Goal: Contribute content: Add original content to the website for others to see

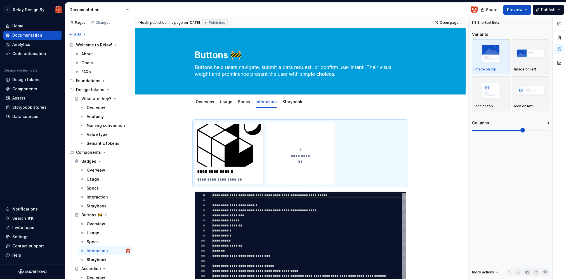
scroll to position [1, 0]
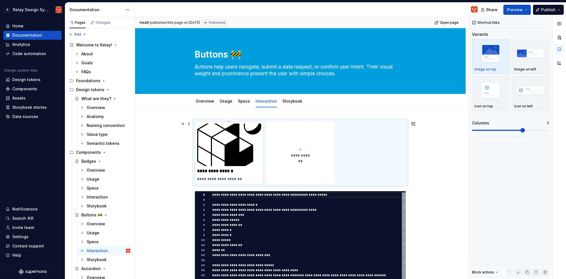
click at [243, 169] on p "**********" at bounding box center [229, 171] width 64 height 6
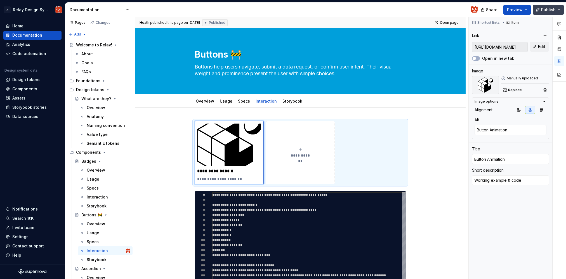
click at [559, 10] on button "Publish" at bounding box center [548, 10] width 31 height 10
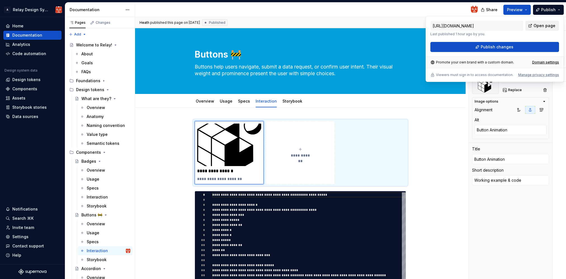
click at [545, 25] on span "Open page" at bounding box center [545, 26] width 22 height 6
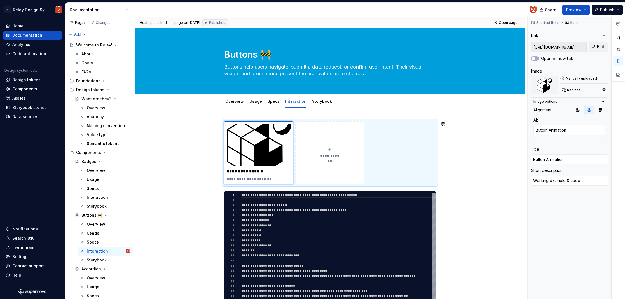
click at [239, 113] on div "**********" at bounding box center [329, 290] width 389 height 364
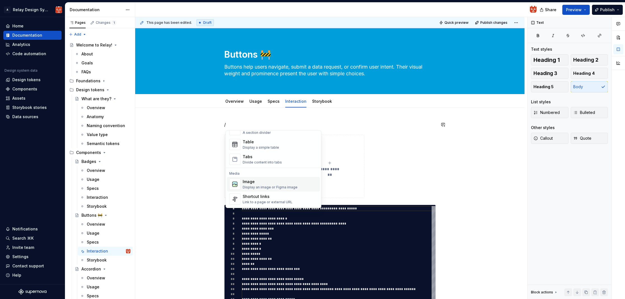
scroll to position [199, 0]
click at [247, 144] on div "Table" at bounding box center [261, 143] width 36 height 6
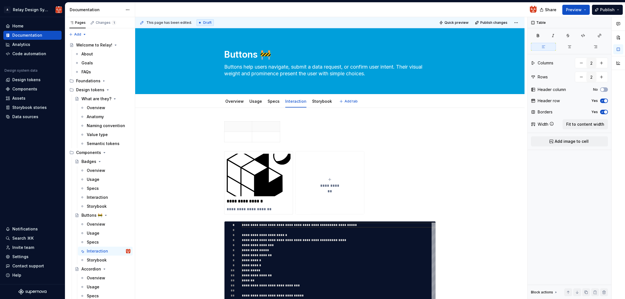
type textarea "*"
click at [241, 137] on p at bounding box center [238, 137] width 21 height 6
click at [235, 128] on p "trigger" at bounding box center [238, 127] width 21 height 6
drag, startPoint x: 368, startPoint y: 139, endPoint x: 341, endPoint y: 126, distance: 29.9
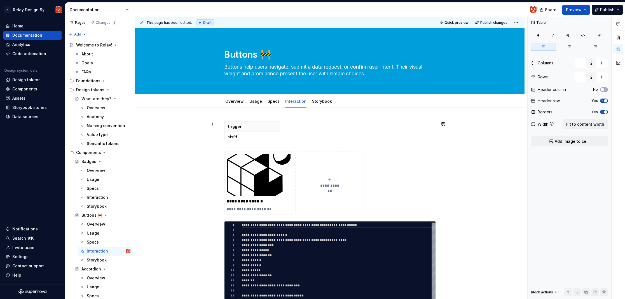
click at [368, 138] on div "trigger sfsfd" at bounding box center [329, 132] width 211 height 23
click at [221, 124] on span at bounding box center [218, 124] width 4 height 8
click at [338, 136] on div "trigger sfsfd" at bounding box center [329, 132] width 211 height 23
click at [218, 124] on span at bounding box center [218, 124] width 4 height 8
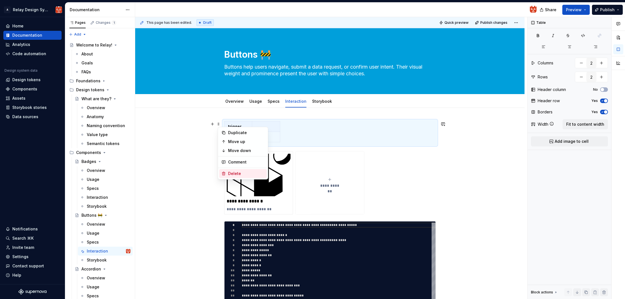
click at [235, 173] on div "Delete" at bounding box center [246, 174] width 36 height 6
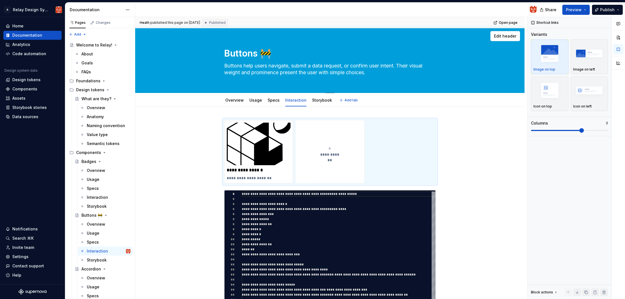
scroll to position [0, 0]
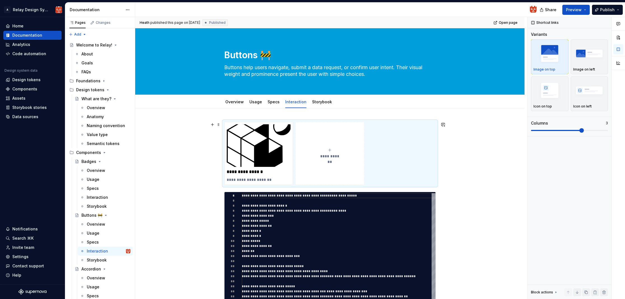
click at [329, 148] on icon "submit" at bounding box center [329, 150] width 4 height 4
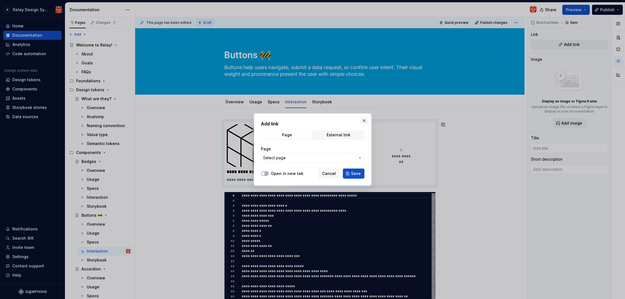
type textarea "*"
click at [337, 136] on div "External link" at bounding box center [338, 135] width 24 height 4
click at [286, 160] on input "URL" at bounding box center [312, 158] width 103 height 10
paste input "[URL][DOMAIN_NAME]"
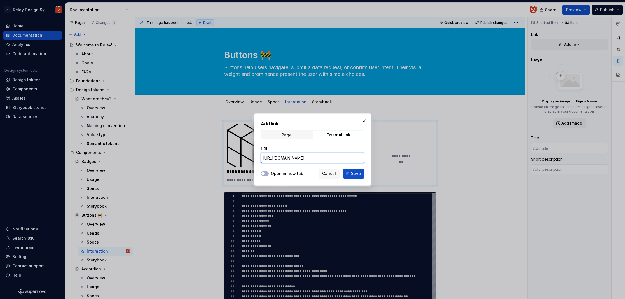
type input "[URL][DOMAIN_NAME]"
click at [328, 145] on div "URL [URL][DOMAIN_NAME]" at bounding box center [312, 154] width 103 height 23
click at [265, 173] on icon "button" at bounding box center [263, 173] width 4 height 3
click at [297, 136] on span "Page" at bounding box center [286, 135] width 51 height 8
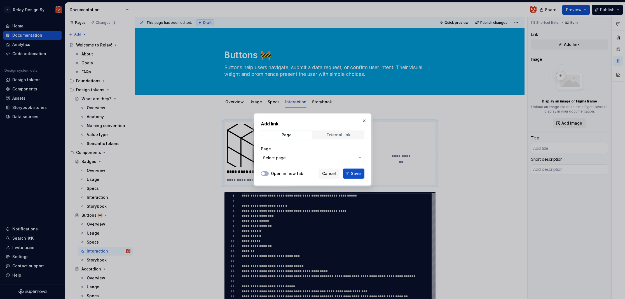
click at [334, 137] on div "External link" at bounding box center [338, 135] width 24 height 4
click at [354, 174] on span "Save" at bounding box center [356, 174] width 10 height 6
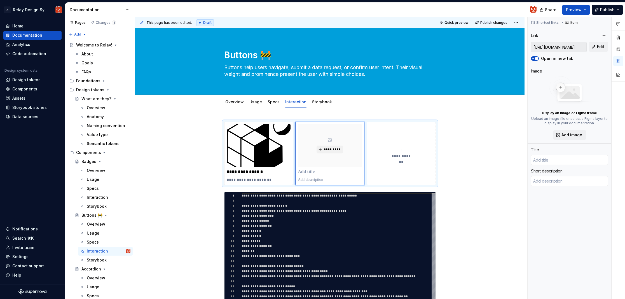
type textarea "*"
type input "Login | Figma"
drag, startPoint x: 549, startPoint y: 159, endPoint x: 519, endPoint y: 159, distance: 29.9
click at [519, 159] on div "**********" at bounding box center [380, 158] width 490 height 282
type textarea "*"
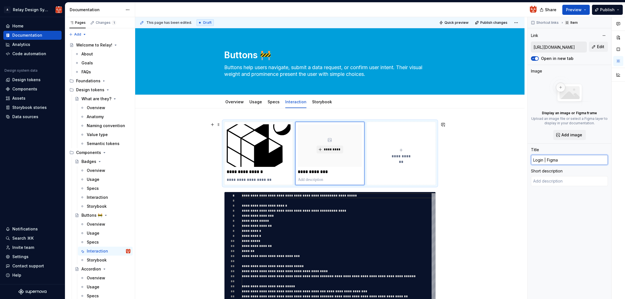
type input "M"
type textarea "*"
type input "Mo"
type textarea "*"
type input "Mot"
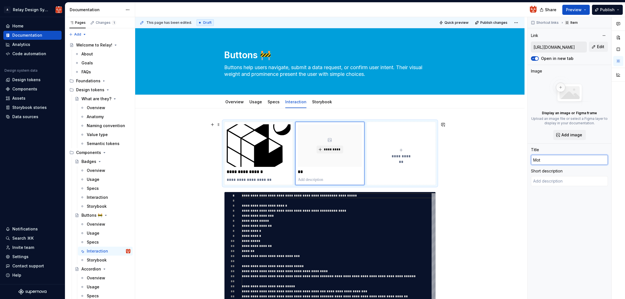
type textarea "*"
type input "Moti"
type textarea "*"
type input "Motio"
type textarea "*"
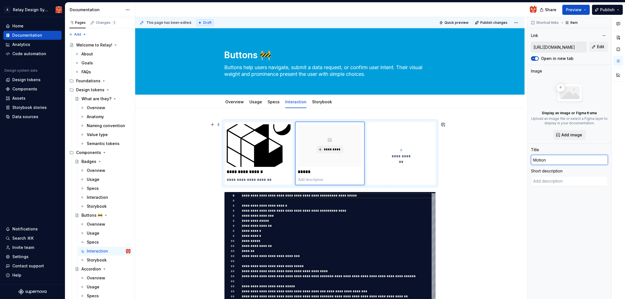
type input "Motion"
type textarea "*"
type input "Motion s"
type textarea "*"
type input "Motion sp"
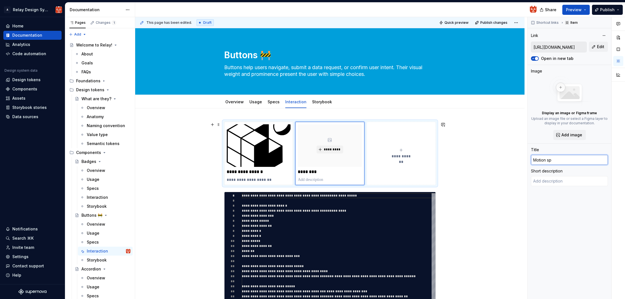
type textarea "*"
type input "Motion spe"
type textarea "*"
type input "Motion spec"
type textarea "*"
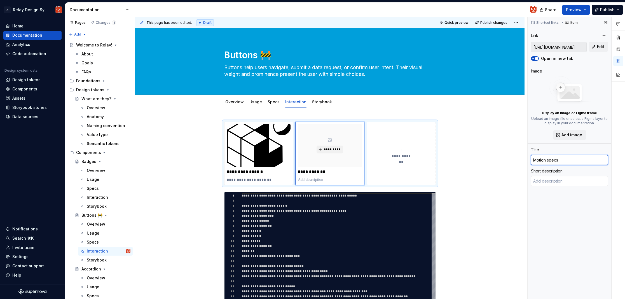
type input "Motion specs"
click at [566, 171] on div "Short description" at bounding box center [569, 171] width 77 height 6
click at [250, 172] on p "**********" at bounding box center [259, 172] width 64 height 6
type textarea "*"
type input "[URL][DOMAIN_NAME]"
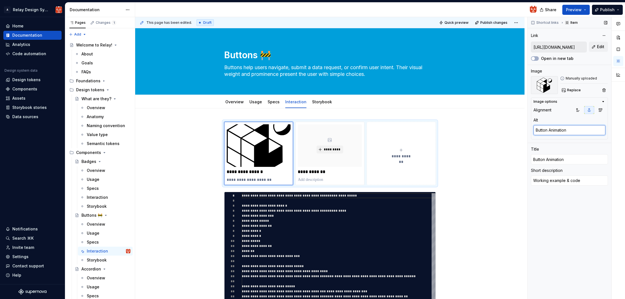
click at [550, 130] on textarea "Button Animation" at bounding box center [569, 130] width 72 height 10
type textarea "*"
type textarea "Button nimation"
type textarea "*"
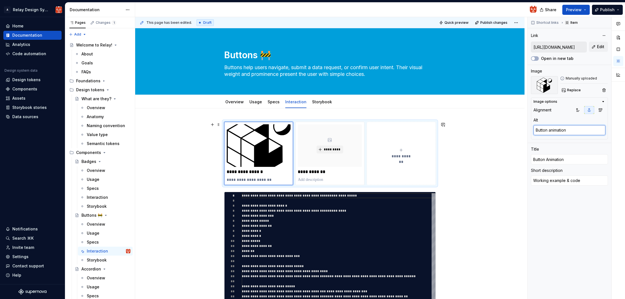
type textarea "Button animation"
drag, startPoint x: 505, startPoint y: 152, endPoint x: 498, endPoint y: 151, distance: 7.4
click at [505, 152] on div "**********" at bounding box center [331, 158] width 392 height 282
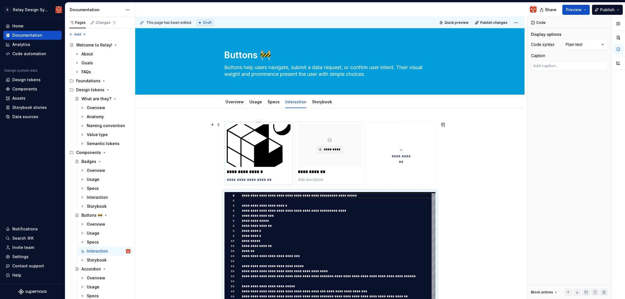
click at [271, 171] on p "**********" at bounding box center [259, 172] width 64 height 6
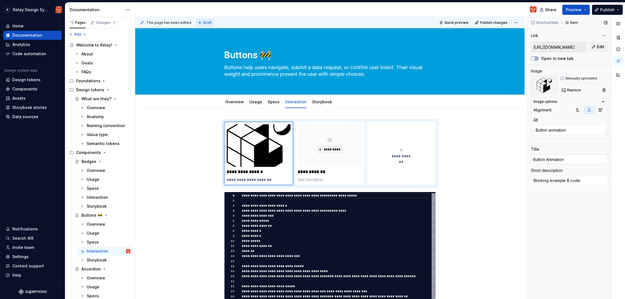
type textarea "*"
click at [549, 159] on input "Button Animation" at bounding box center [569, 159] width 77 height 10
type input "Button nimation"
type textarea "*"
type input "Button animation"
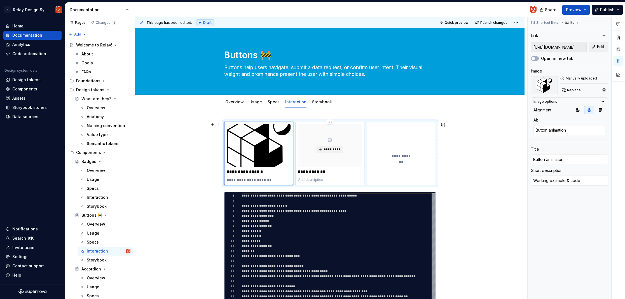
type textarea "*"
type input "[URL][DOMAIN_NAME]"
click at [354, 163] on div "*********" at bounding box center [330, 145] width 64 height 43
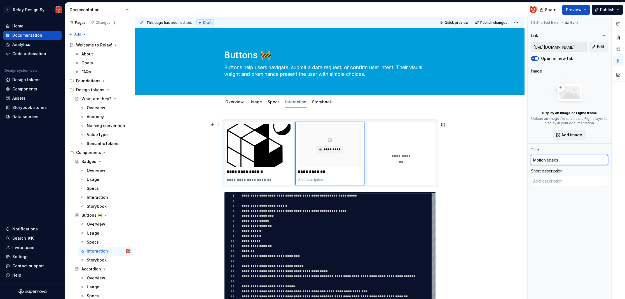
drag, startPoint x: 540, startPoint y: 161, endPoint x: 508, endPoint y: 161, distance: 31.9
click at [508, 161] on div "**********" at bounding box center [380, 158] width 490 height 282
click at [353, 162] on div "*********" at bounding box center [330, 145] width 64 height 43
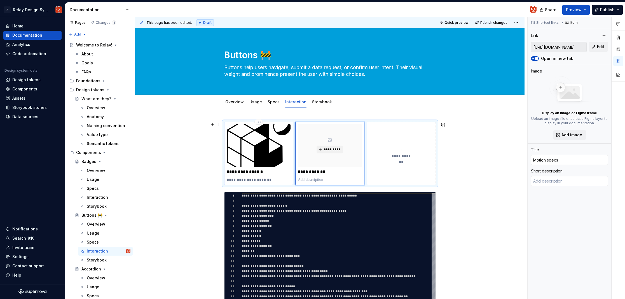
click at [287, 173] on p "**********" at bounding box center [259, 172] width 64 height 6
type textarea "*"
type input "[URL][DOMAIN_NAME]"
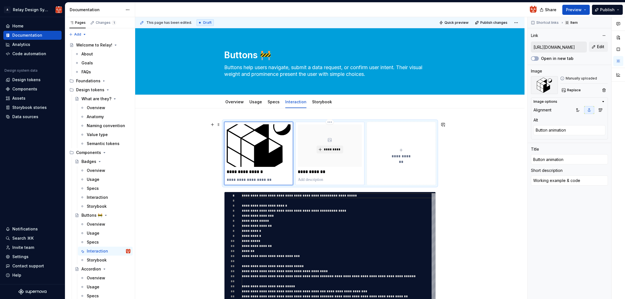
click at [334, 178] on p at bounding box center [330, 180] width 64 height 6
type textarea "*"
type input "[URL][DOMAIN_NAME]"
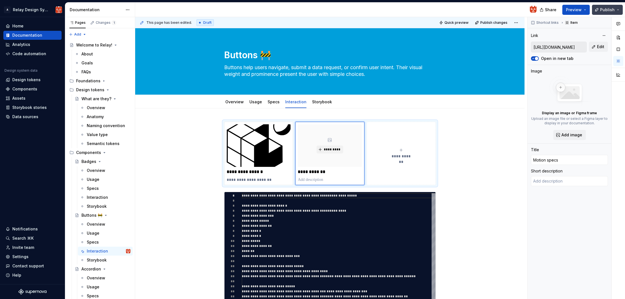
click at [566, 12] on button "Publish" at bounding box center [607, 10] width 31 height 10
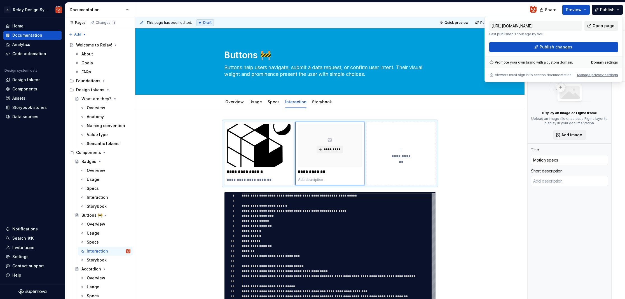
click at [566, 27] on span "Open page" at bounding box center [603, 26] width 22 height 6
type textarea "*"
click at [21, 255] on div "Settings" at bounding box center [20, 257] width 16 height 6
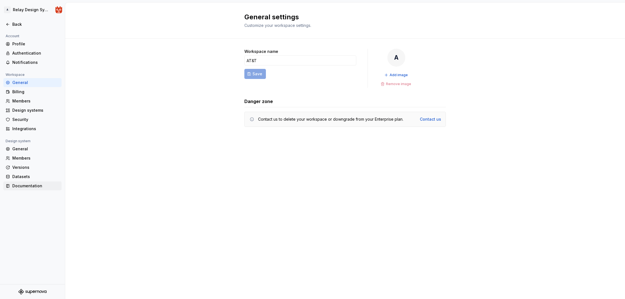
click at [29, 185] on div "Documentation" at bounding box center [35, 186] width 47 height 6
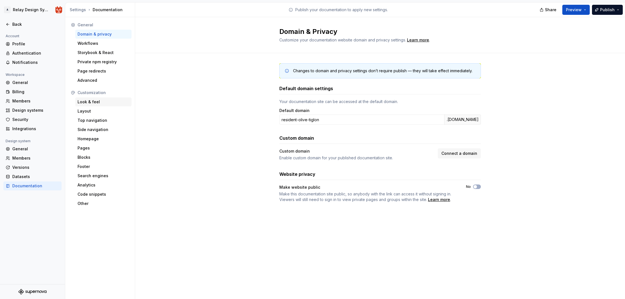
click at [93, 101] on div "Look & feel" at bounding box center [103, 102] width 52 height 6
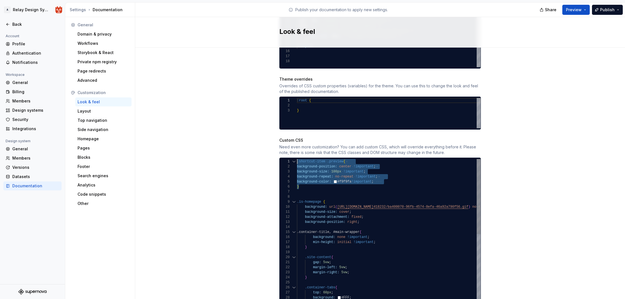
drag, startPoint x: 295, startPoint y: 175, endPoint x: 280, endPoint y: 155, distance: 25.2
click at [280, 159] on div "1 2 3 4 5 6 7 8 9 10 11 12 13 14 15 16 17 18 19 20 21 22 23 24 25 26 27 28 29 3…" at bounding box center [379, 258] width 201 height 199
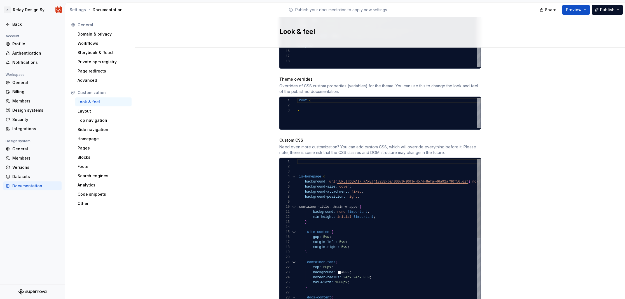
scroll to position [10, 0]
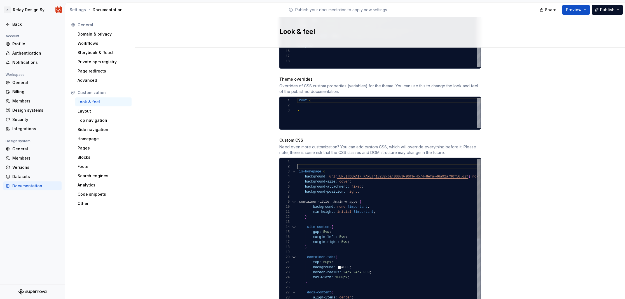
scroll to position [5, 0]
type textarea "**********"
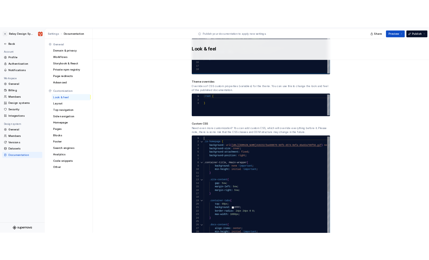
scroll to position [0, 0]
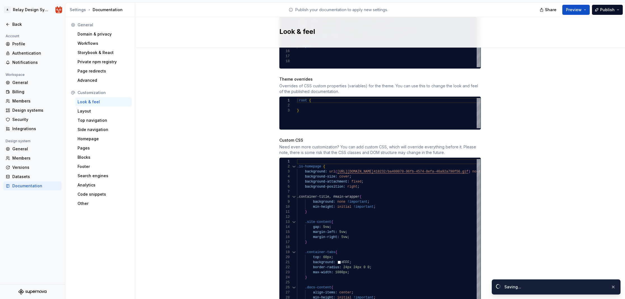
click at [541, 182] on div "Site logo A company logo that will be displayed on all pages on your documentat…" at bounding box center [380, 59] width 490 height 641
click at [566, 10] on span "Publish" at bounding box center [607, 10] width 15 height 6
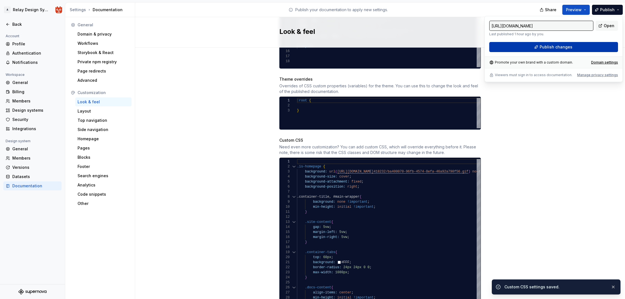
click at [566, 44] on button "Publish changes" at bounding box center [553, 47] width 129 height 10
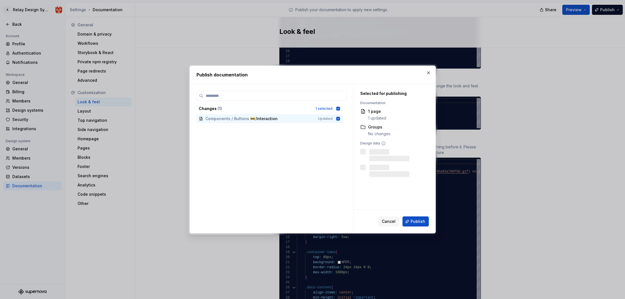
click at [419, 223] on span "Publish" at bounding box center [417, 221] width 15 height 6
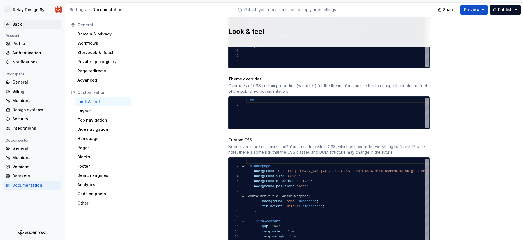
click at [17, 25] on div "Back" at bounding box center [35, 25] width 47 height 6
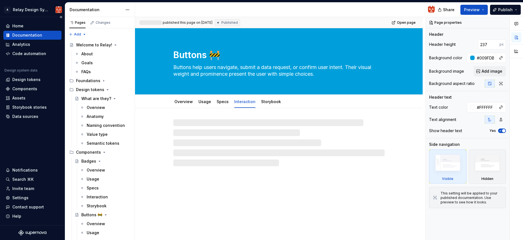
click at [25, 37] on div "Documentation" at bounding box center [27, 35] width 30 height 6
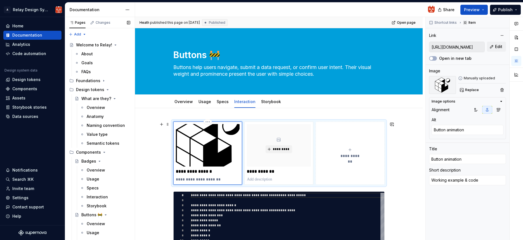
click at [209, 152] on img at bounding box center [208, 145] width 64 height 43
click at [477, 112] on icon "button" at bounding box center [476, 110] width 4 height 4
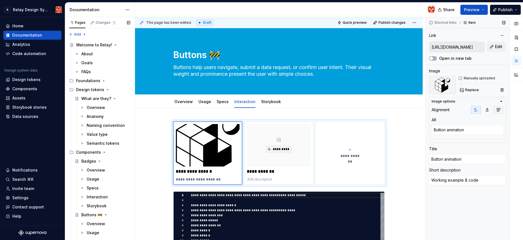
click at [499, 110] on icon "button" at bounding box center [499, 110] width 4 height 4
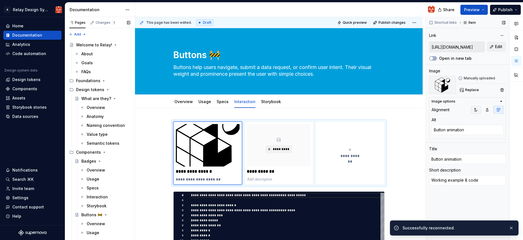
click at [479, 111] on button "button" at bounding box center [476, 110] width 10 height 8
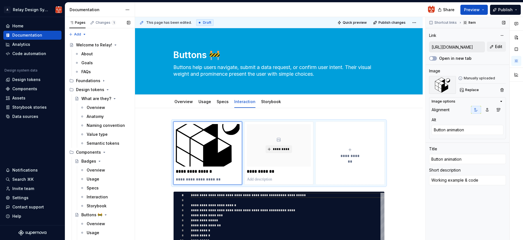
click at [475, 110] on icon "button" at bounding box center [476, 110] width 3 height 3
click at [500, 102] on icon "button" at bounding box center [501, 101] width 4 height 4
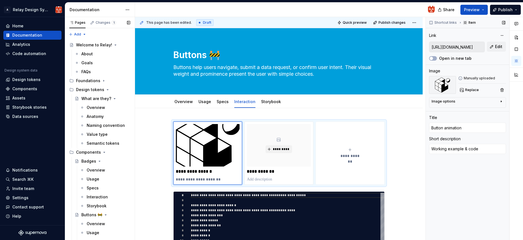
click at [500, 102] on icon "button" at bounding box center [501, 101] width 4 height 4
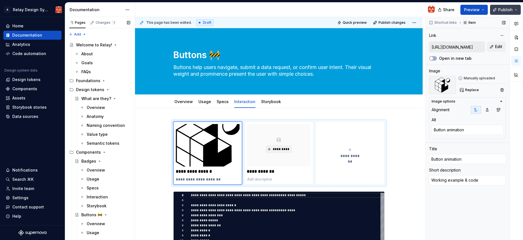
click at [501, 11] on span "Publish" at bounding box center [505, 10] width 15 height 6
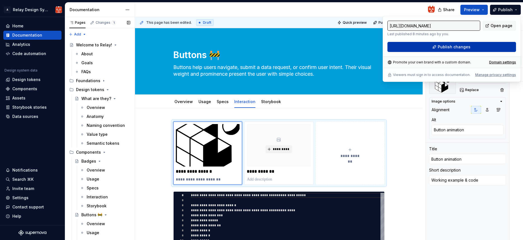
click at [471, 46] on button "Publish changes" at bounding box center [452, 47] width 129 height 10
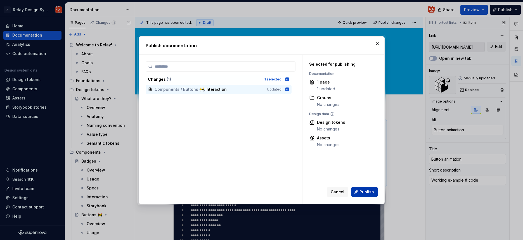
click at [365, 195] on span "Publish" at bounding box center [367, 192] width 15 height 6
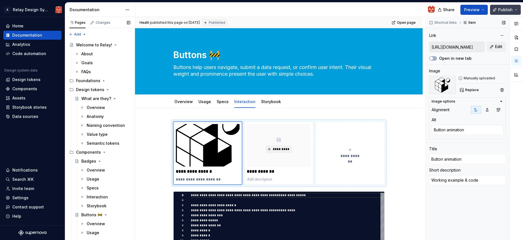
click at [515, 10] on button "Publish" at bounding box center [505, 10] width 31 height 10
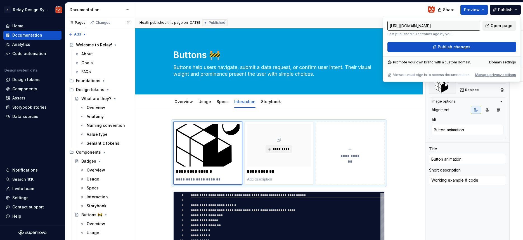
click at [506, 26] on span "Open page" at bounding box center [502, 26] width 22 height 6
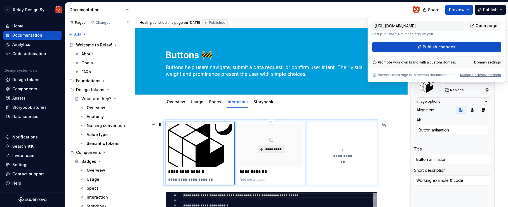
type textarea "*"
type input "[URL][DOMAIN_NAME]"
click at [274, 150] on span "*********" at bounding box center [273, 149] width 17 height 4
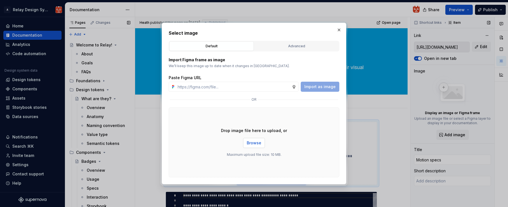
click at [255, 142] on span "Browse" at bounding box center [254, 143] width 15 height 6
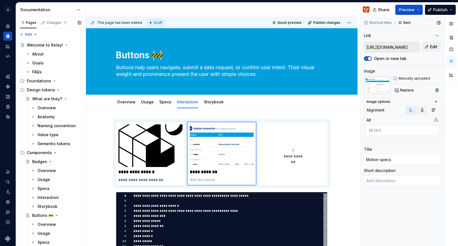
click at [420, 109] on icon "button" at bounding box center [422, 110] width 4 height 4
click at [432, 110] on icon "button" at bounding box center [433, 110] width 3 height 3
click at [410, 111] on icon "button" at bounding box center [410, 110] width 4 height 4
drag, startPoint x: 392, startPoint y: 159, endPoint x: 356, endPoint y: 157, distance: 36.1
click at [356, 157] on div "**********" at bounding box center [272, 131] width 372 height 229
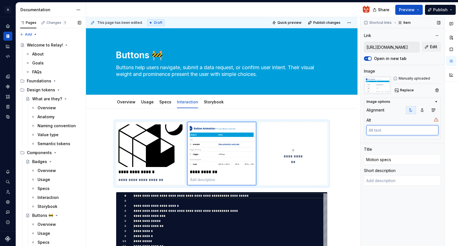
click at [383, 131] on textarea at bounding box center [402, 130] width 72 height 10
paste textarea "Motion specs"
type textarea "*"
type textarea "Motion specs"
click at [416, 146] on div "Shortcut links Item Link [URL][DOMAIN_NAME] Edit Open in new tab Image Manually…" at bounding box center [402, 131] width 84 height 229
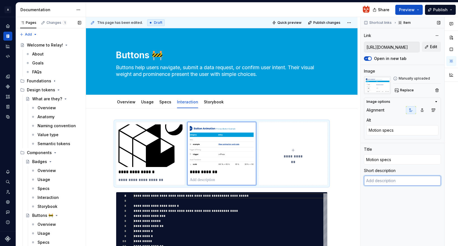
click at [377, 182] on textarea at bounding box center [402, 180] width 77 height 10
type textarea "*"
type textarea "F"
type textarea "*"
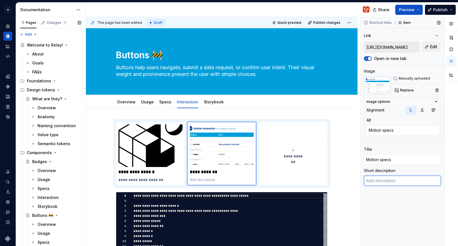
type textarea "B"
type textarea "*"
type textarea "Bu"
type textarea "*"
type textarea "But"
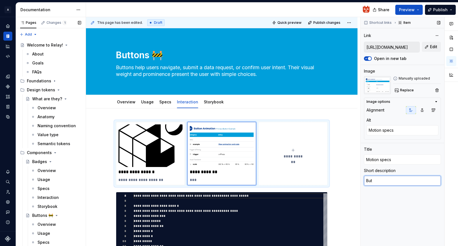
type textarea "*"
type textarea "Butt"
type textarea "*"
type textarea "Butto"
type textarea "*"
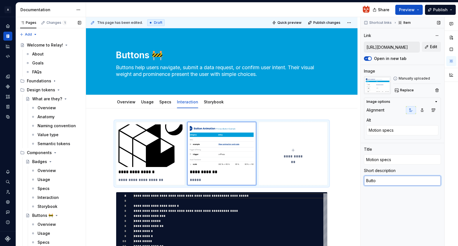
type textarea "Button"
type textarea "*"
type textarea "Button"
type textarea "*"
type textarea "Button F"
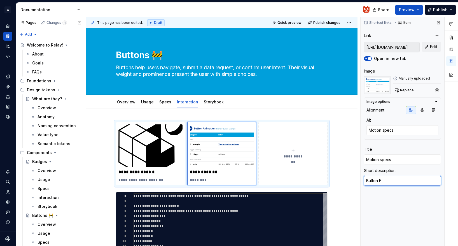
type textarea "*"
type textarea "Button Fi"
type textarea "*"
type textarea "Button Fig"
type textarea "*"
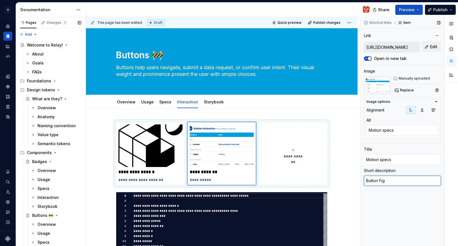
type textarea "Button Figm"
type textarea "*"
type textarea "Button Figma"
type textarea "*"
type textarea "Button Figma"
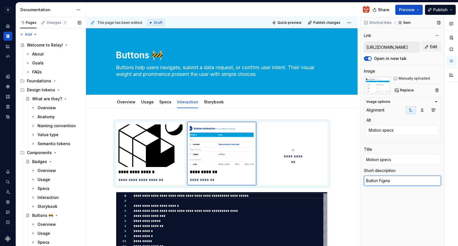
type textarea "*"
type textarea "Button Figma A"
type textarea "*"
type textarea "Button Figma An"
type textarea "*"
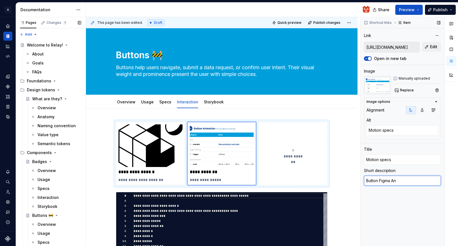
type textarea "Button Figma [PERSON_NAME]"
type textarea "*"
type textarea "Button Figma Anno"
type textarea "*"
type textarea "Button Figma Annot"
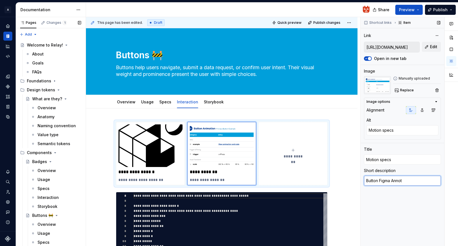
type textarea "*"
type textarea "Button Figma Annota"
type textarea "*"
type textarea "Button Figma Annotat"
type textarea "*"
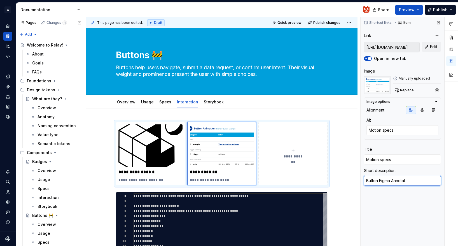
type textarea "Button Figma Annotati"
type textarea "*"
type textarea "Button Figma Annotatio"
type textarea "*"
type textarea "Button Figma Annotations"
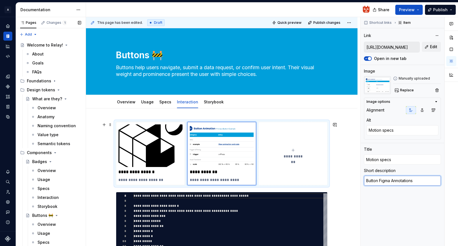
drag, startPoint x: 386, startPoint y: 180, endPoint x: 355, endPoint y: 179, distance: 31.1
click at [355, 179] on div "**********" at bounding box center [272, 131] width 372 height 229
type textarea "*"
type textarea "B Annotations"
type textarea "*"
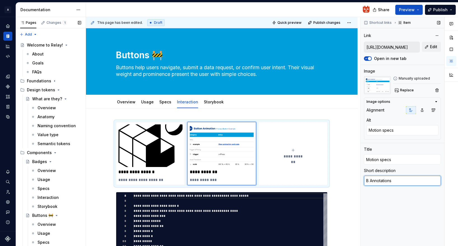
type textarea "Bu Annotations"
type textarea "*"
type textarea "But Annotations"
type textarea "*"
type textarea "Butt Annotations"
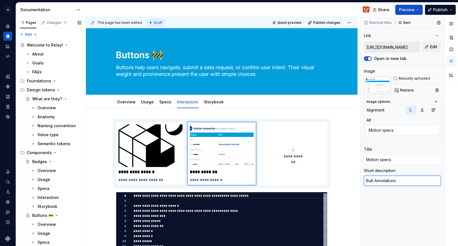
type textarea "*"
type textarea "Butto Annotations"
type textarea "*"
click at [405, 183] on textarea "Button Annotations" at bounding box center [402, 180] width 77 height 10
type textarea "Button Annotations"
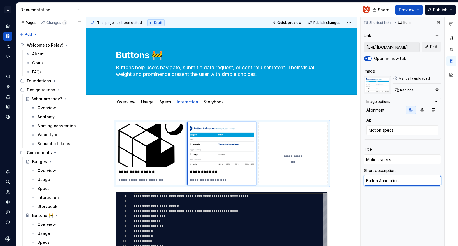
type textarea "*"
type textarea "Button Annotations i"
type textarea "*"
type textarea "Button Annotations in"
type textarea "*"
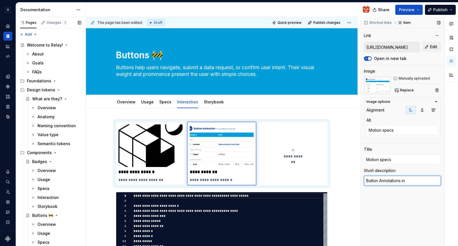
type textarea "Button Annotations in"
type textarea "*"
type textarea "Button Annotations in F"
type textarea "*"
type textarea "Button Annotations in Fi"
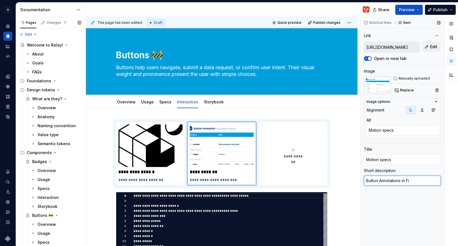
type textarea "*"
type textarea "Button Annotations in Fig"
type textarea "*"
type textarea "Button Annotations in Figm"
type textarea "*"
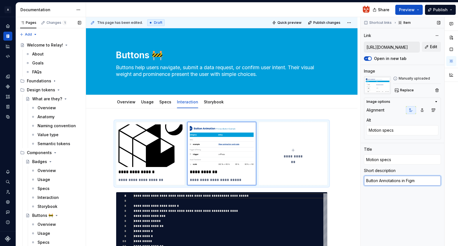
type textarea "Button Annotations in Figma"
click at [380, 180] on textarea "Button Annotations in Figma" at bounding box center [402, 180] width 77 height 10
type textarea "*"
type textarea "Button nnotations in [GEOGRAPHIC_DATA]"
type textarea "*"
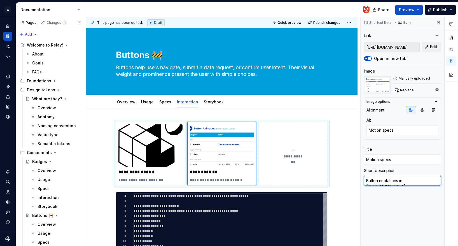
type textarea "Buttonnnotations in Figma"
type textarea "*"
type textarea "Buttonnotations in [GEOGRAPHIC_DATA]"
type textarea "*"
type textarea "Buttnnotations in [GEOGRAPHIC_DATA]"
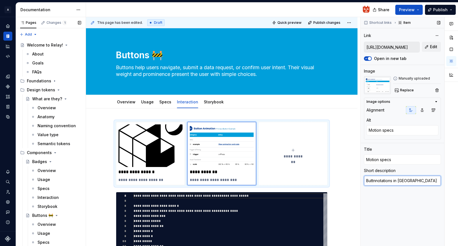
type textarea "*"
type textarea "Butnnotations in Figma"
type textarea "*"
type textarea "Bunnotations in Figma"
type textarea "*"
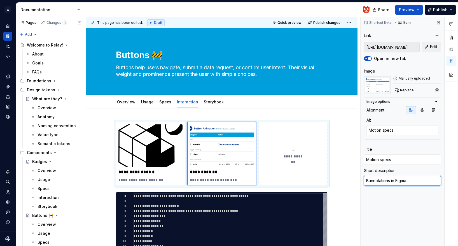
type textarea "Bnnotations in Figma"
type textarea "*"
type textarea "nnotations in [GEOGRAPHIC_DATA]"
type textarea "*"
type textarea "Annotations in Figma"
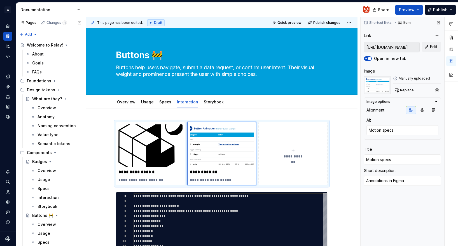
click at [395, 194] on div "Shortcut links Item Link [URL][DOMAIN_NAME] Edit Open in new tab Image Manually…" at bounding box center [402, 131] width 84 height 229
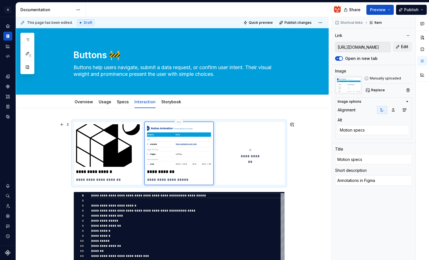
click at [202, 146] on img at bounding box center [179, 145] width 64 height 43
click at [373, 89] on span "Replace" at bounding box center [378, 90] width 14 height 4
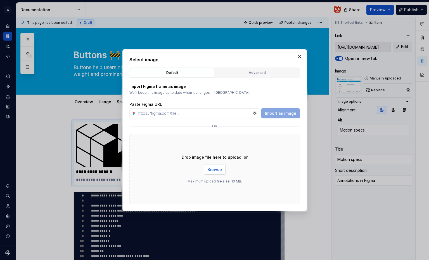
click at [217, 171] on span "Browse" at bounding box center [215, 170] width 15 height 6
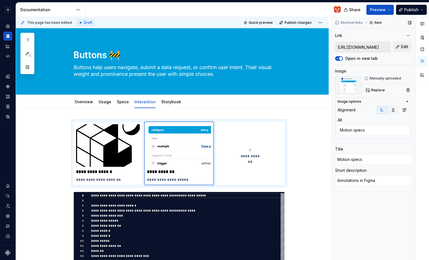
click at [391, 109] on icon "button" at bounding box center [393, 110] width 4 height 4
click at [393, 109] on icon "button" at bounding box center [393, 110] width 4 height 4
click at [406, 112] on icon "button" at bounding box center [405, 110] width 4 height 4
click at [406, 110] on icon "button" at bounding box center [405, 110] width 4 height 4
click at [412, 11] on span "Publish" at bounding box center [411, 10] width 15 height 6
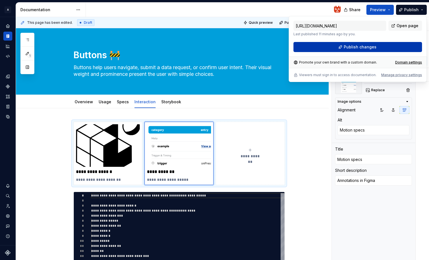
click at [394, 45] on button "Publish changes" at bounding box center [358, 47] width 129 height 10
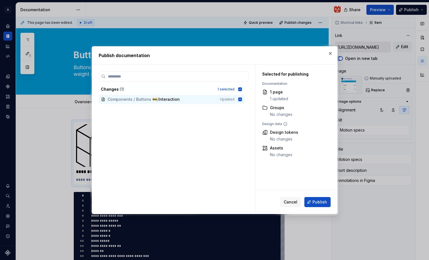
click at [315, 200] on span "Publish" at bounding box center [320, 202] width 15 height 6
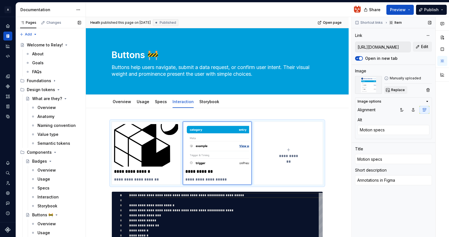
click at [398, 91] on span "Replace" at bounding box center [398, 90] width 14 height 4
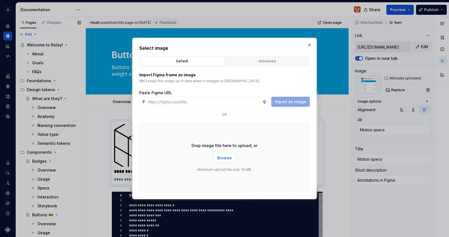
click at [227, 157] on span "Browse" at bounding box center [224, 158] width 15 height 6
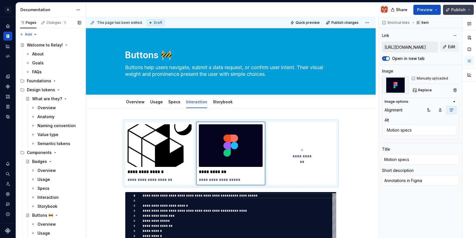
click at [454, 11] on span "Publish" at bounding box center [458, 10] width 15 height 6
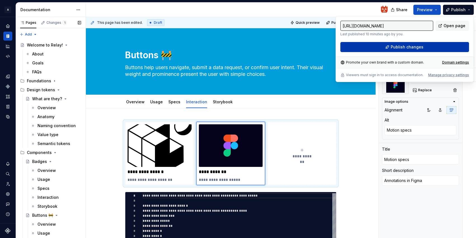
click at [427, 46] on button "Publish changes" at bounding box center [404, 47] width 129 height 10
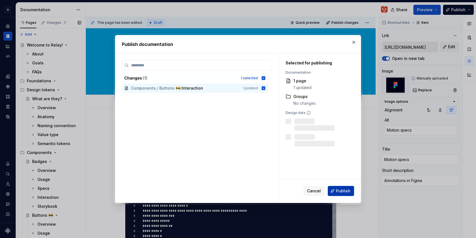
click at [344, 191] on span "Publish" at bounding box center [343, 191] width 15 height 6
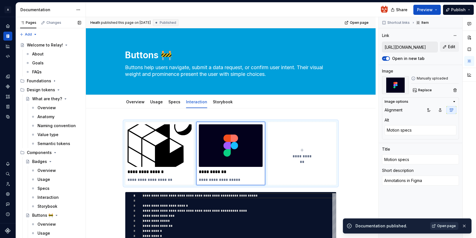
click at [450, 226] on span "Open page" at bounding box center [446, 226] width 19 height 4
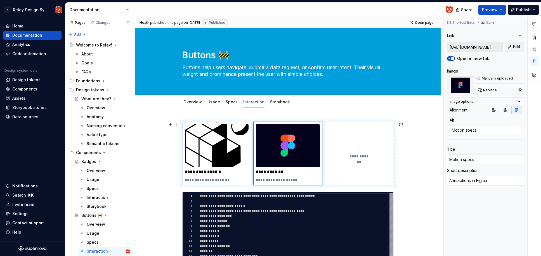
type textarea "*"
type input "[URL][DOMAIN_NAME]"
type textarea "Button animation"
type input "Button animation"
type textarea "Working example & code"
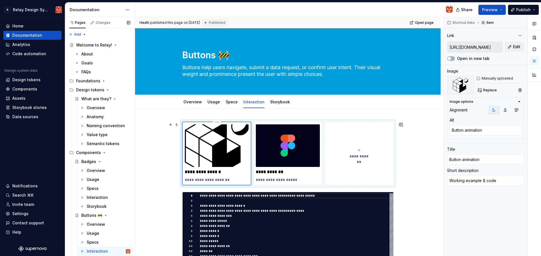
click at [229, 146] on img at bounding box center [217, 145] width 64 height 43
click at [492, 90] on span "Replace" at bounding box center [490, 90] width 14 height 4
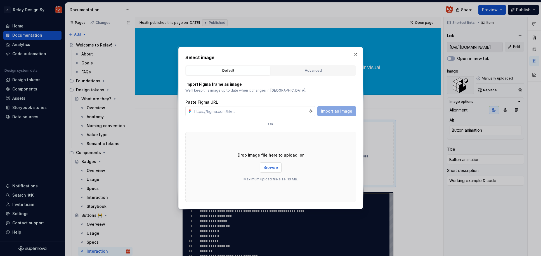
click at [269, 168] on span "Browse" at bounding box center [271, 167] width 15 height 6
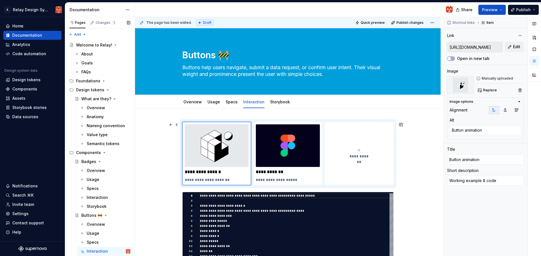
click at [153, 182] on div "**********" at bounding box center [289, 136] width 309 height 239
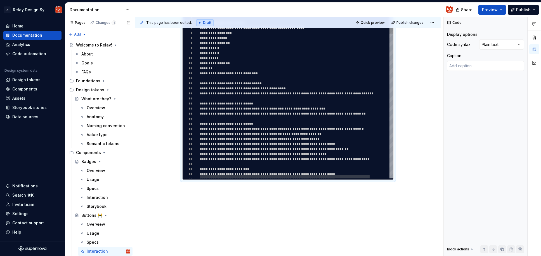
scroll to position [189, 0]
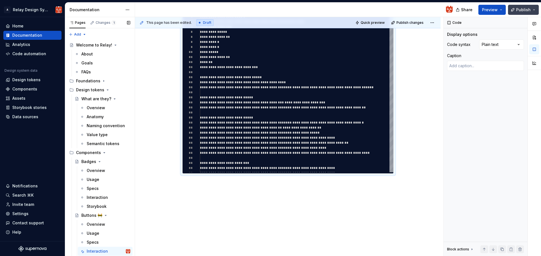
click at [521, 10] on span "Publish" at bounding box center [523, 10] width 15 height 6
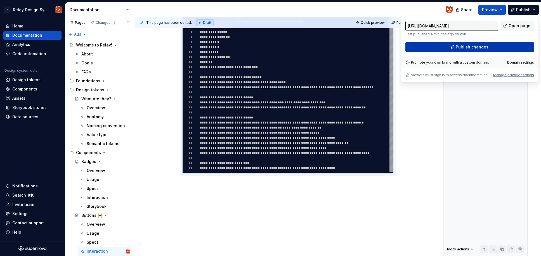
click at [483, 47] on span "Publish changes" at bounding box center [472, 47] width 33 height 6
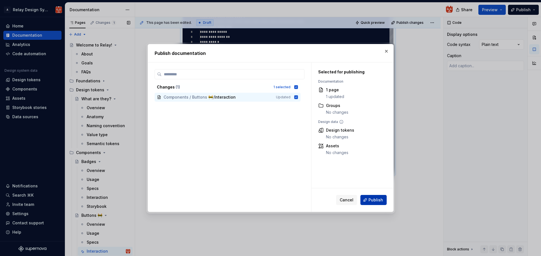
click at [375, 199] on span "Publish" at bounding box center [376, 200] width 15 height 6
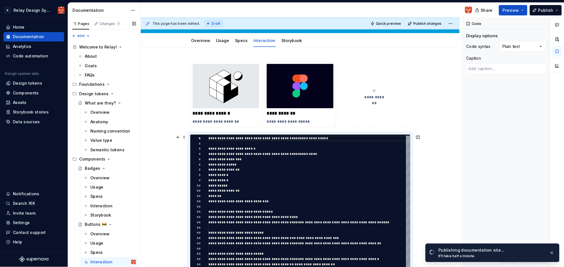
scroll to position [63, 0]
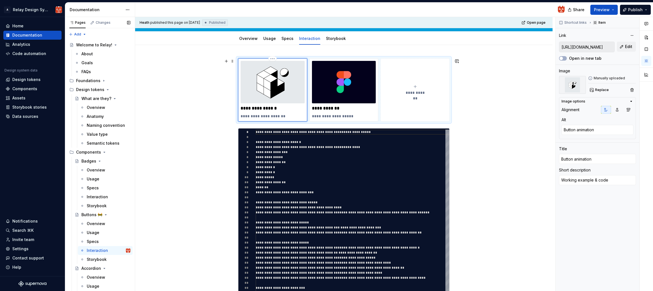
click at [278, 83] on img at bounding box center [273, 82] width 64 height 43
click at [566, 91] on span "Replace" at bounding box center [602, 90] width 14 height 4
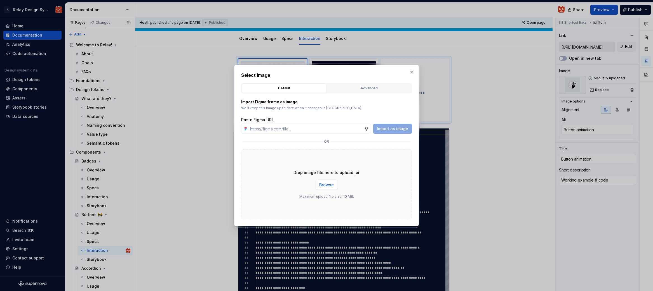
click at [328, 185] on span "Browse" at bounding box center [326, 185] width 15 height 6
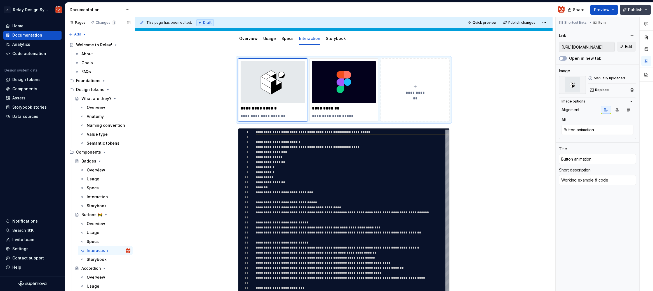
click at [566, 10] on button "Publish" at bounding box center [635, 10] width 31 height 10
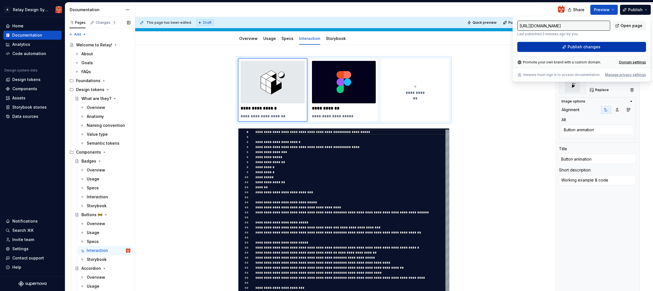
click at [566, 45] on span "Publish changes" at bounding box center [584, 47] width 33 height 6
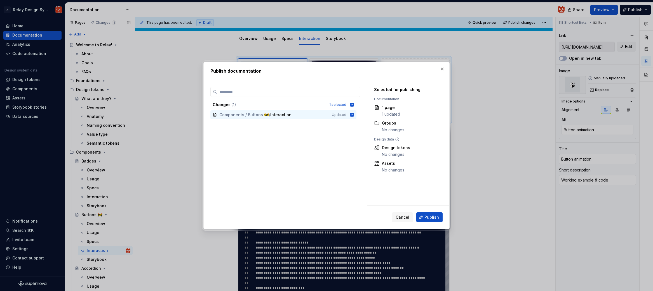
click at [428, 219] on span "Publish" at bounding box center [431, 218] width 15 height 6
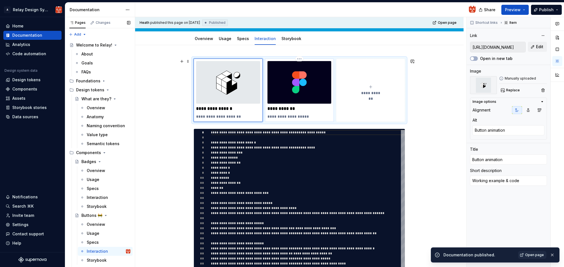
type textarea "*"
type input "[URL][DOMAIN_NAME]"
type textarea "Motion specs"
type input "Motion specs"
type textarea "Annotations in Figma"
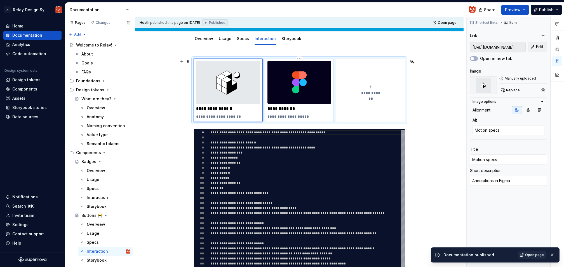
click at [305, 79] on img at bounding box center [299, 82] width 64 height 43
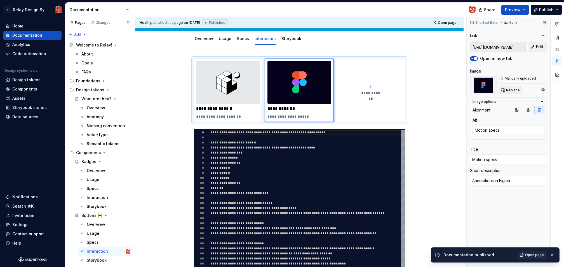
click at [515, 91] on span "Replace" at bounding box center [513, 90] width 14 height 4
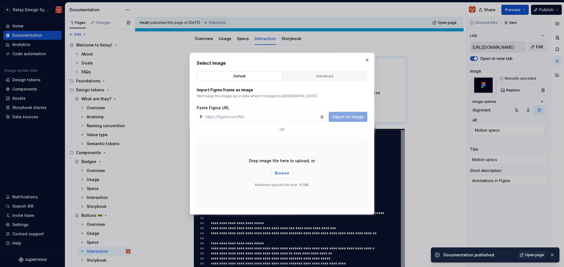
click at [281, 170] on span "Browse" at bounding box center [282, 173] width 15 height 6
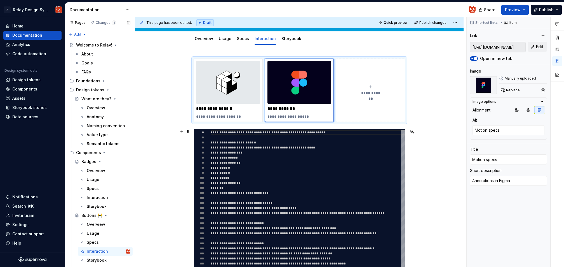
click at [430, 151] on div "**********" at bounding box center [299, 222] width 328 height 354
click at [547, 12] on span "Publish" at bounding box center [546, 10] width 15 height 6
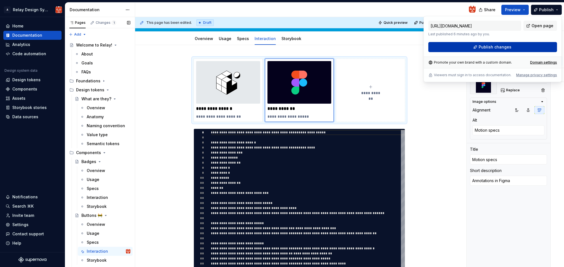
click at [515, 44] on button "Publish changes" at bounding box center [492, 47] width 129 height 10
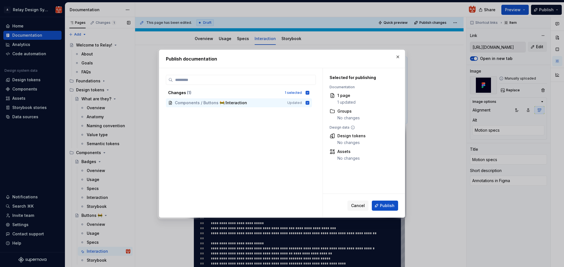
click at [384, 203] on span "Publish" at bounding box center [387, 206] width 15 height 6
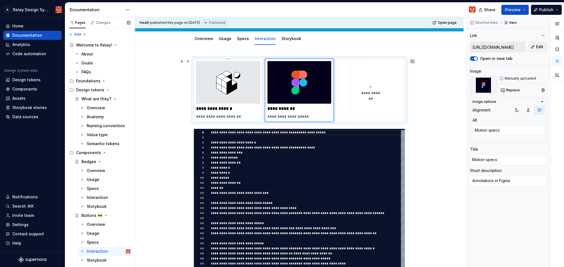
click at [225, 109] on p "**********" at bounding box center [228, 109] width 64 height 6
type textarea "*"
type input "[URL][DOMAIN_NAME]"
type textarea "Button animation"
type input "Button animation"
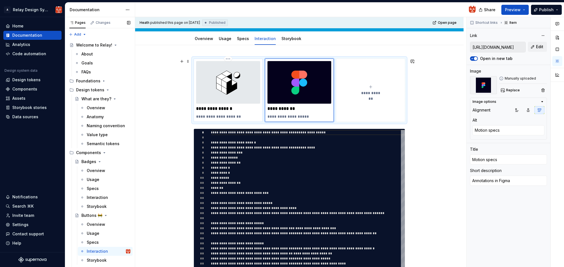
type textarea "Working example & code"
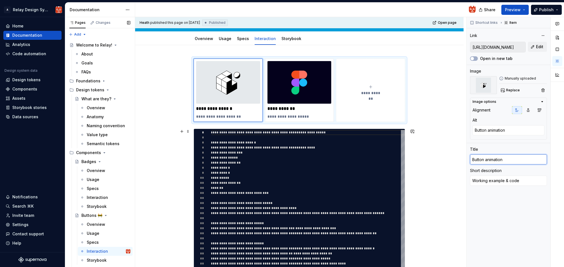
drag, startPoint x: 505, startPoint y: 160, endPoint x: 460, endPoint y: 157, distance: 44.3
click at [460, 157] on div "**********" at bounding box center [349, 142] width 429 height 250
type textarea "*"
type input "E"
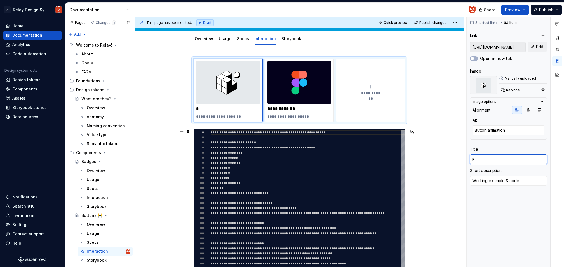
type textarea "*"
type input "Ex"
type textarea "*"
type input "Exp"
type textarea "*"
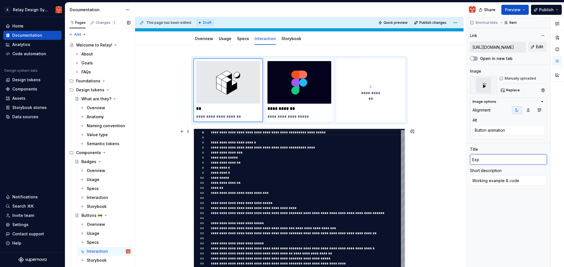
type input "Expo"
type textarea "*"
type input "Expo"
type textarea "*"
type input "Expo S"
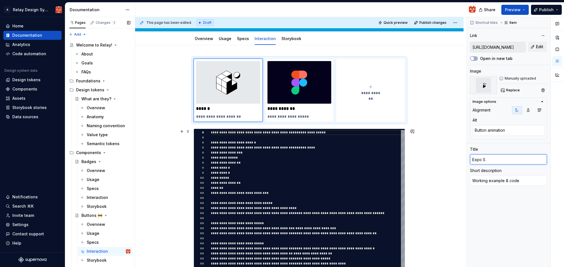
type textarea "*"
type input "Expo"
type textarea "*"
type input "Expo s"
type textarea "*"
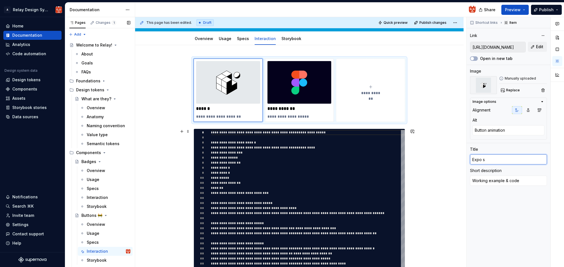
type input "Expo sn"
type textarea "*"
type input "Expo sna"
type textarea "*"
type input "Expo snac"
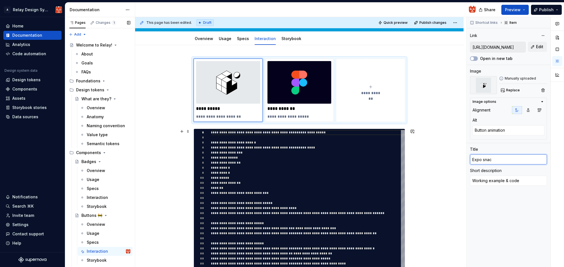
type textarea "*"
type input "Expo snack"
click at [501, 178] on textarea "Working example & code" at bounding box center [508, 180] width 77 height 10
drag, startPoint x: 509, startPoint y: 161, endPoint x: 468, endPoint y: 156, distance: 41.4
click at [468, 156] on div "Shortcut links Item Link [URL][DOMAIN_NAME] Edit Open in new tab Image Manually…" at bounding box center [509, 142] width 84 height 250
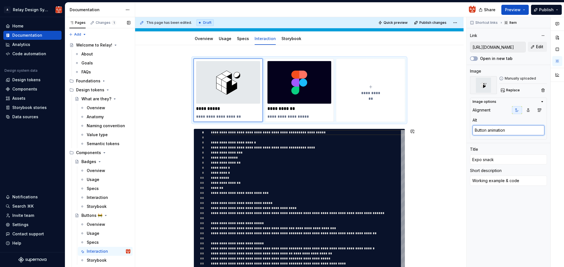
drag, startPoint x: 511, startPoint y: 131, endPoint x: 434, endPoint y: 125, distance: 77.4
click at [434, 125] on div "**********" at bounding box center [349, 142] width 429 height 250
paste textarea "Expo snack"
type textarea "*"
type textarea "Expo snackButton animation"
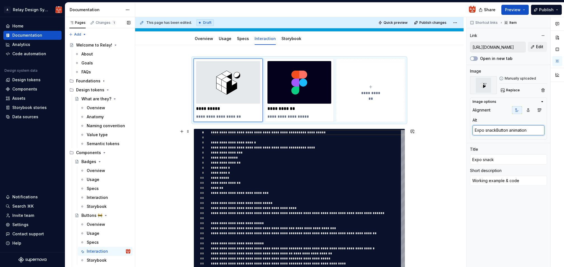
scroll to position [65, 0]
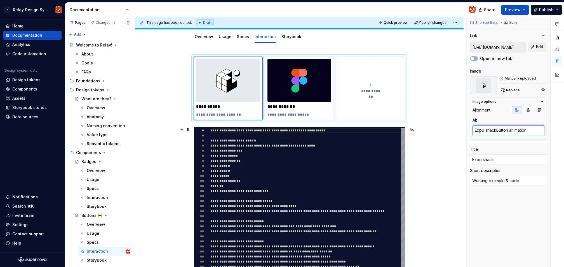
drag, startPoint x: 524, startPoint y: 131, endPoint x: 461, endPoint y: 127, distance: 63.1
click at [462, 127] on div "**********" at bounding box center [349, 142] width 429 height 250
paste textarea
type textarea "*"
type textarea "Expo snack"
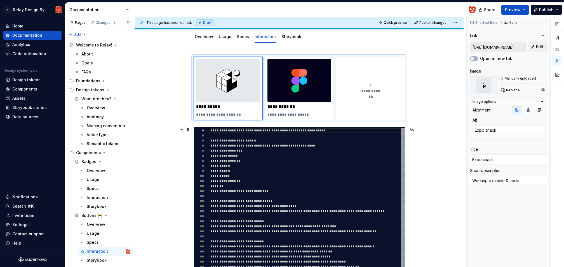
click at [450, 126] on div "**********" at bounding box center [300, 142] width 331 height 250
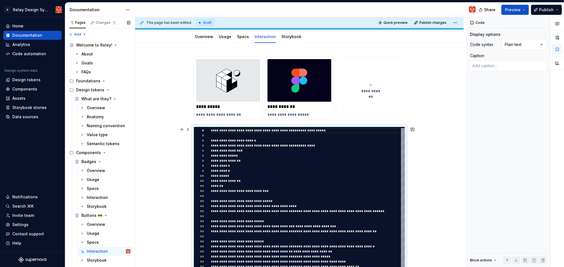
scroll to position [65, 0]
click at [545, 9] on span "Publish" at bounding box center [546, 10] width 15 height 6
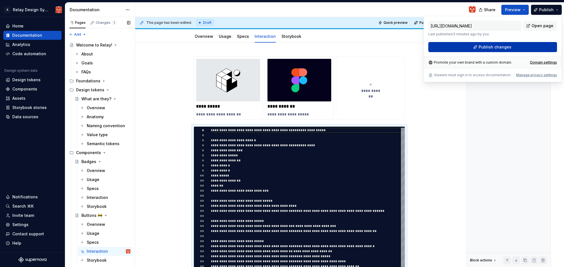
click at [506, 48] on span "Publish changes" at bounding box center [495, 47] width 33 height 6
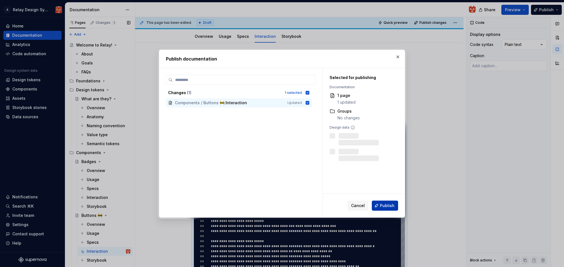
click at [386, 206] on span "Publish" at bounding box center [387, 206] width 15 height 6
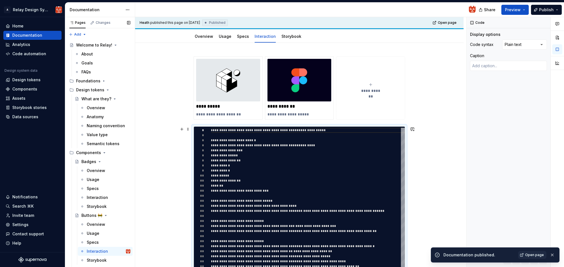
click at [455, 163] on div "**********" at bounding box center [299, 220] width 328 height 354
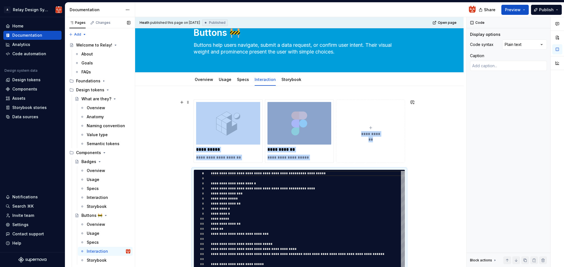
scroll to position [23, 0]
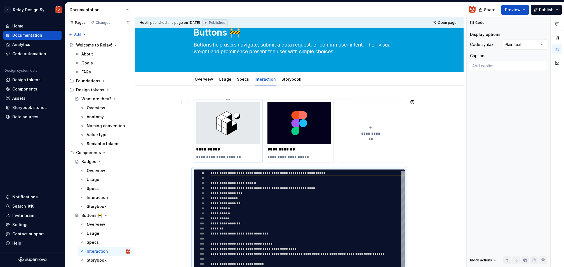
click at [242, 122] on img at bounding box center [228, 123] width 64 height 43
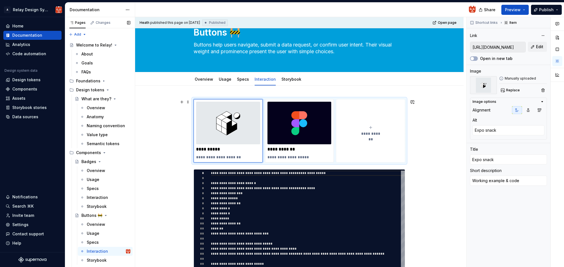
click at [427, 117] on div "**********" at bounding box center [300, 142] width 331 height 250
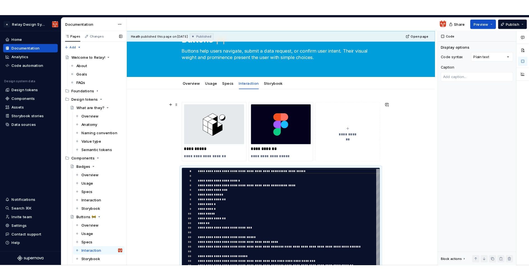
scroll to position [30, 0]
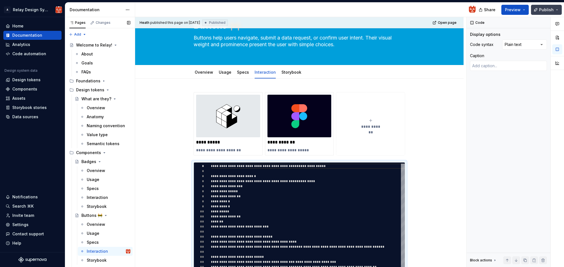
click at [554, 11] on button "Publish" at bounding box center [546, 10] width 31 height 10
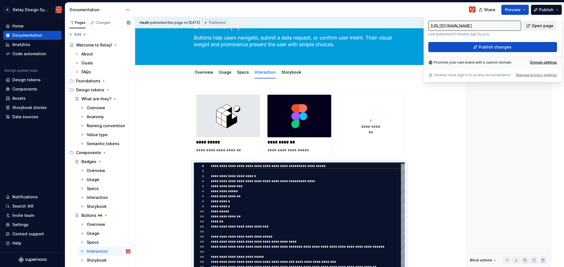
click at [546, 24] on span "Open page" at bounding box center [542, 26] width 22 height 6
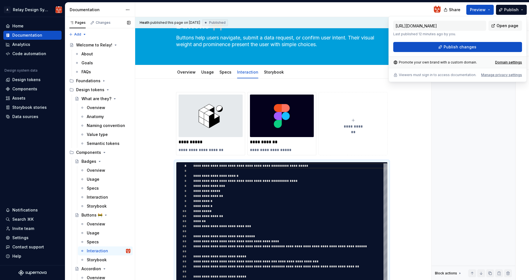
click at [460, 125] on div "Code Display options Code syntax Plain text Caption Block actions Move up Move …" at bounding box center [473, 148] width 84 height 263
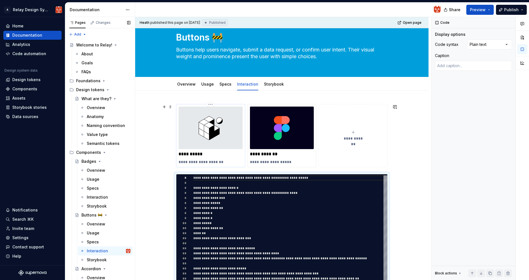
scroll to position [19, 0]
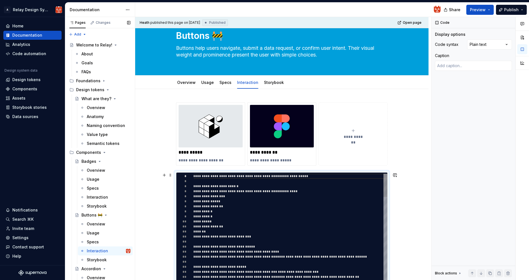
type textarea "*"
type textarea "**********"
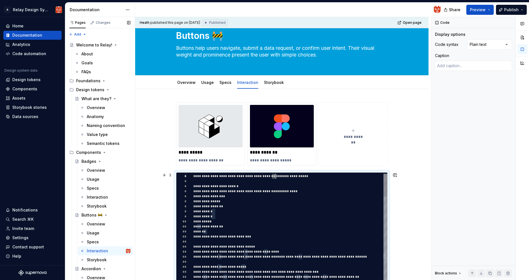
type textarea "*"
type textarea "**********"
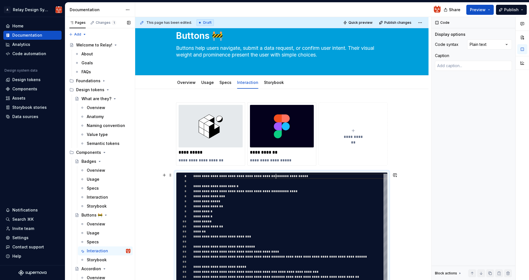
type textarea "*"
type textarea "**********"
type textarea "*"
type textarea "**********"
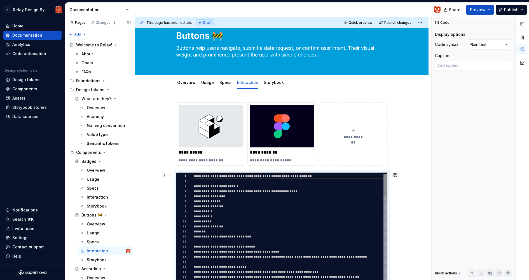
type textarea "*"
type textarea "**********"
click at [510, 9] on span "Publish" at bounding box center [511, 10] width 15 height 6
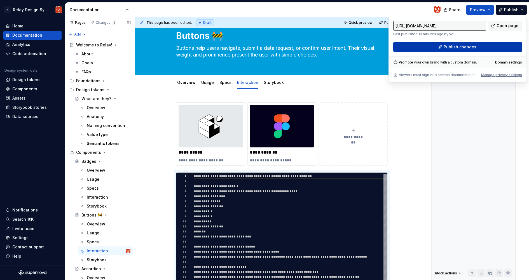
click at [477, 48] on button "Publish changes" at bounding box center [457, 47] width 129 height 10
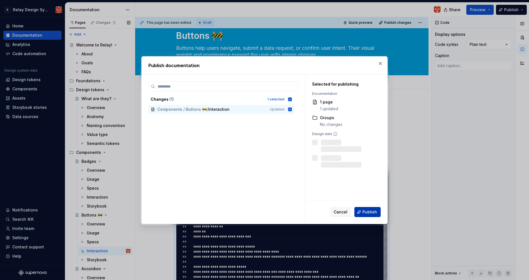
click at [368, 212] on span "Publish" at bounding box center [369, 212] width 15 height 6
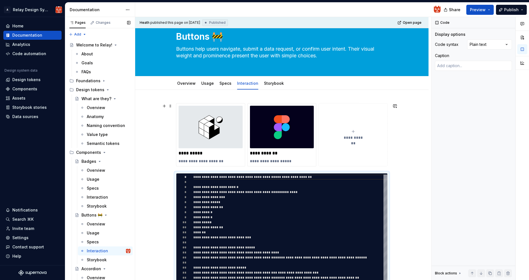
scroll to position [18, 0]
click at [20, 90] on div "Components" at bounding box center [24, 89] width 25 height 6
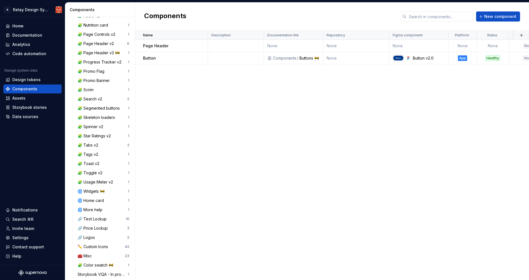
scroll to position [224, 0]
click at [36, 39] on div "Documentation" at bounding box center [32, 35] width 58 height 9
click at [36, 36] on div "Documentation" at bounding box center [27, 35] width 30 height 6
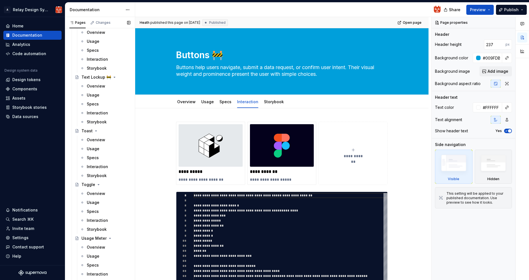
scroll to position [1535, 0]
click at [96, 221] on div "Interaction" at bounding box center [97, 220] width 21 height 6
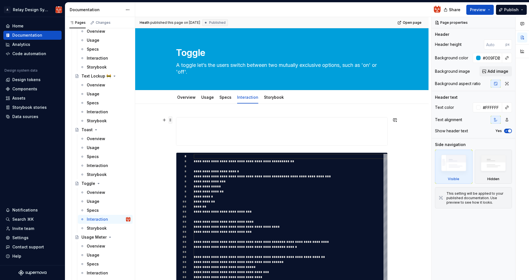
click at [171, 120] on span at bounding box center [170, 120] width 4 height 8
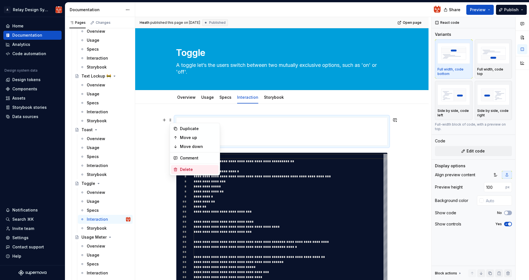
click at [190, 169] on div "Delete" at bounding box center [198, 170] width 36 height 6
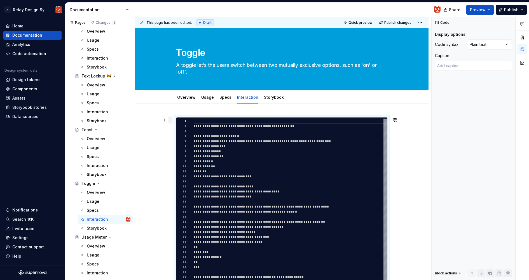
click at [171, 121] on span at bounding box center [170, 120] width 4 height 8
type textarea "*"
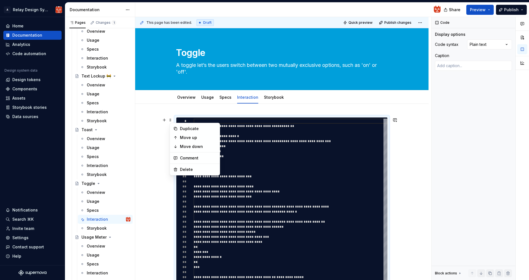
click at [184, 110] on div "**********" at bounding box center [281, 248] width 293 height 288
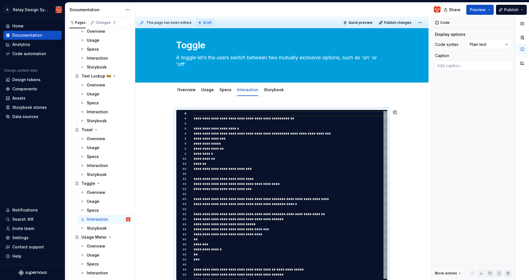
click at [185, 104] on div "**********" at bounding box center [281, 240] width 293 height 288
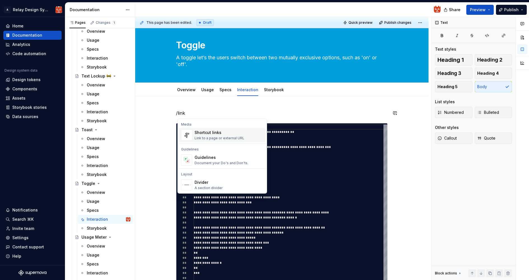
click at [199, 133] on div "Shortcut links" at bounding box center [219, 133] width 50 height 6
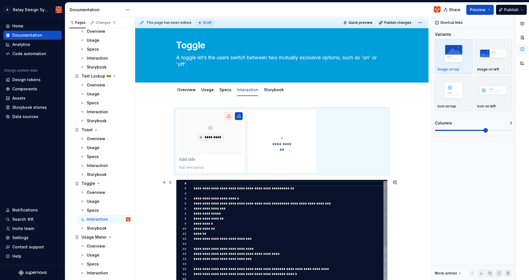
scroll to position [45, 20]
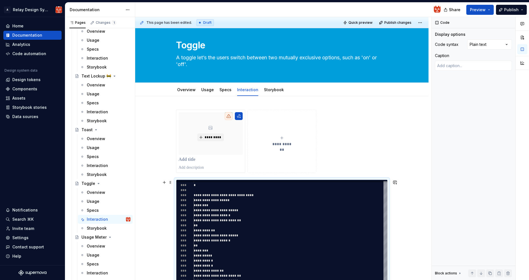
scroll to position [10, 6]
click at [352, 171] on div "**********" at bounding box center [281, 141] width 211 height 63
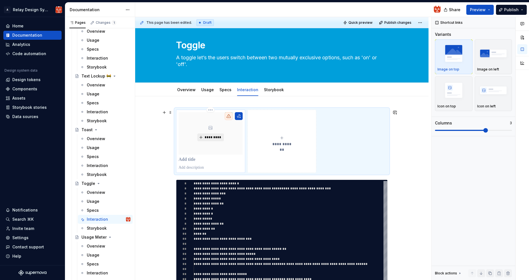
click at [216, 137] on span "*********" at bounding box center [212, 137] width 17 height 4
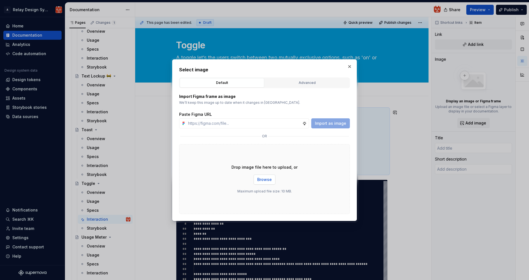
click at [268, 180] on span "Browse" at bounding box center [264, 180] width 15 height 6
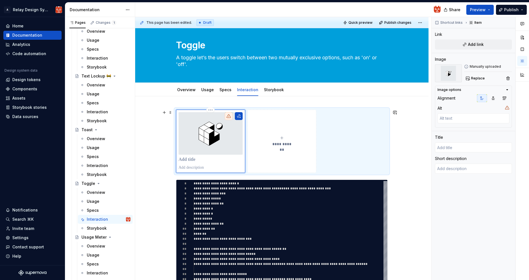
click at [202, 161] on p at bounding box center [210, 160] width 64 height 6
click at [406, 212] on div "**********" at bounding box center [281, 275] width 293 height 358
click at [201, 168] on p at bounding box center [210, 168] width 64 height 6
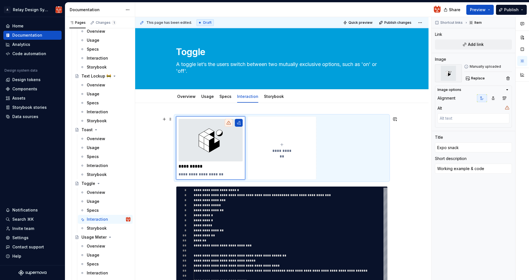
scroll to position [0, 0]
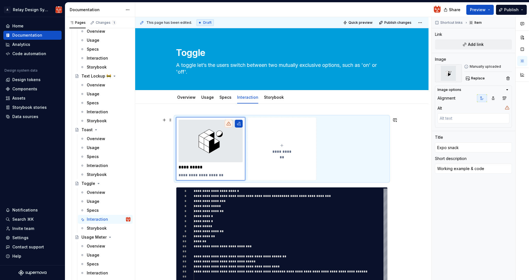
click at [284, 143] on icon "submit" at bounding box center [281, 145] width 4 height 4
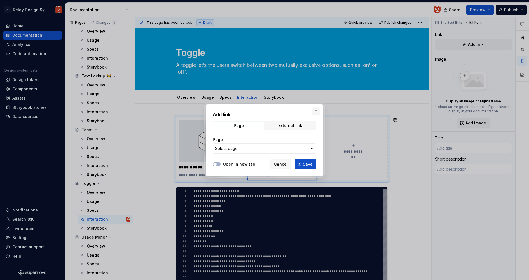
click at [316, 112] on button "button" at bounding box center [316, 111] width 8 height 8
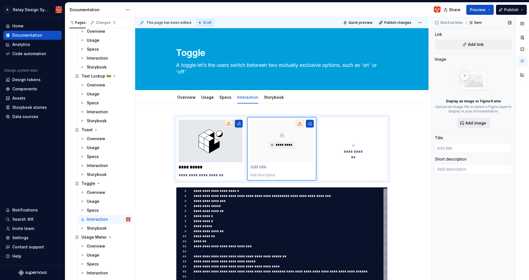
click at [481, 125] on span "Add image" at bounding box center [475, 123] width 21 height 6
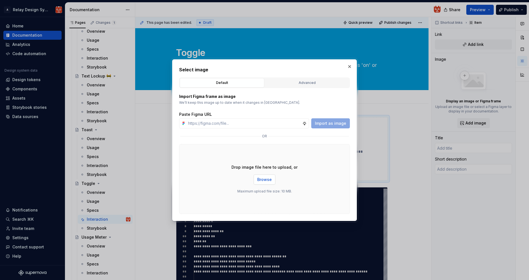
click at [265, 176] on button "Browse" at bounding box center [264, 180] width 22 height 10
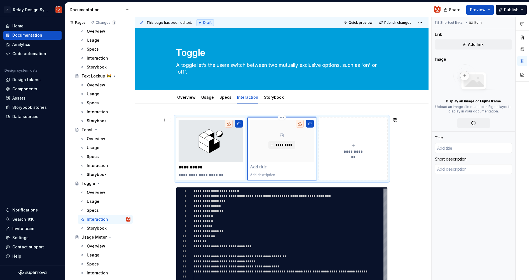
click at [266, 166] on p at bounding box center [282, 167] width 64 height 6
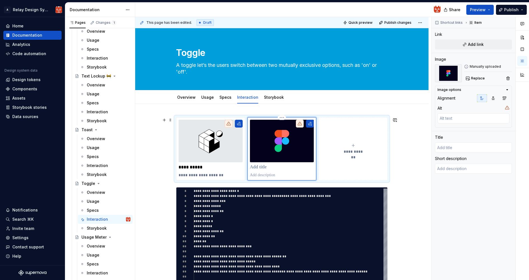
click at [273, 167] on p at bounding box center [282, 167] width 64 height 6
click at [256, 165] on p "*****" at bounding box center [282, 167] width 64 height 6
click at [269, 177] on p at bounding box center [282, 175] width 64 height 6
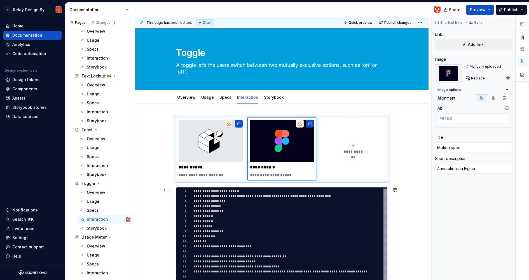
click at [401, 212] on div "**********" at bounding box center [281, 283] width 293 height 358
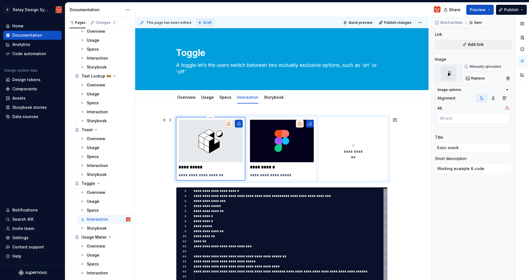
click at [217, 161] on img at bounding box center [210, 141] width 64 height 43
click at [474, 47] on span "Add link" at bounding box center [476, 45] width 16 height 6
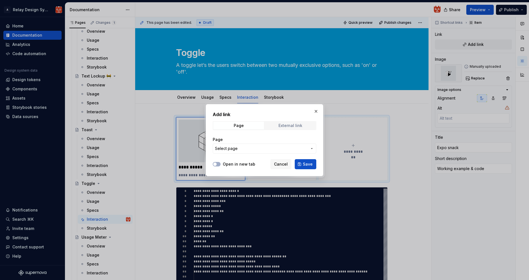
click at [288, 126] on div "External link" at bounding box center [290, 125] width 24 height 4
click at [262, 151] on input "URL" at bounding box center [264, 148] width 103 height 10
paste input "[URL][DOMAIN_NAME]"
click at [215, 164] on span "button" at bounding box center [214, 164] width 3 height 3
click at [310, 165] on span "Save" at bounding box center [308, 164] width 10 height 6
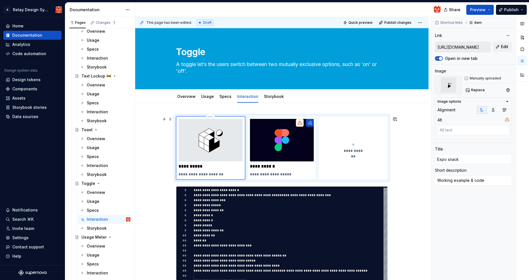
scroll to position [1, 0]
click at [237, 141] on img at bounding box center [210, 140] width 64 height 43
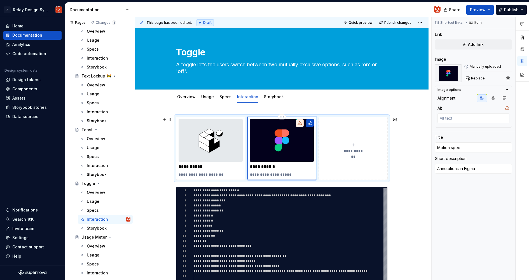
click at [295, 157] on img at bounding box center [282, 140] width 64 height 43
click at [478, 44] on span "Add link" at bounding box center [476, 45] width 16 height 6
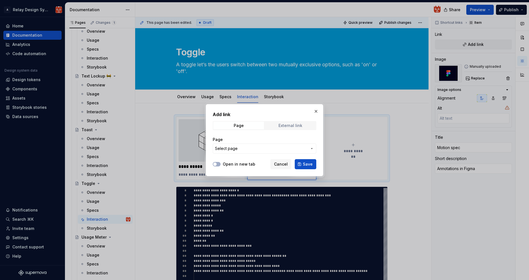
click at [290, 126] on div "External link" at bounding box center [290, 125] width 24 height 4
drag, startPoint x: 217, startPoint y: 164, endPoint x: 221, endPoint y: 161, distance: 5.1
click at [217, 163] on icon "button" at bounding box center [215, 164] width 4 height 3
click at [240, 150] on input "URL" at bounding box center [264, 148] width 103 height 10
paste input "[URL][DOMAIN_NAME]"
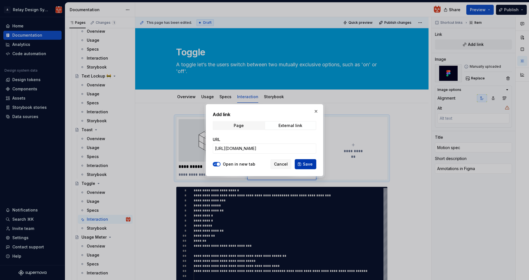
scroll to position [0, 0]
click at [308, 164] on span "Save" at bounding box center [308, 164] width 10 height 6
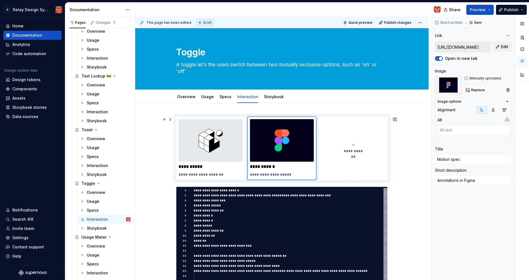
click at [419, 179] on div "**********" at bounding box center [281, 282] width 293 height 358
click at [514, 12] on button "Publish" at bounding box center [511, 10] width 31 height 10
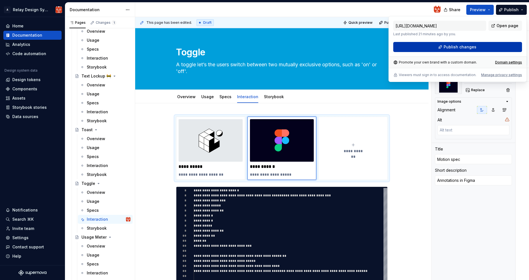
click at [464, 46] on span "Publish changes" at bounding box center [459, 47] width 33 height 6
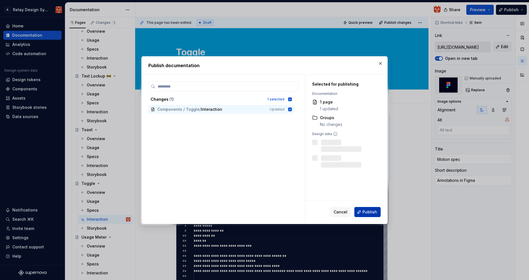
click at [371, 211] on span "Publish" at bounding box center [369, 212] width 15 height 6
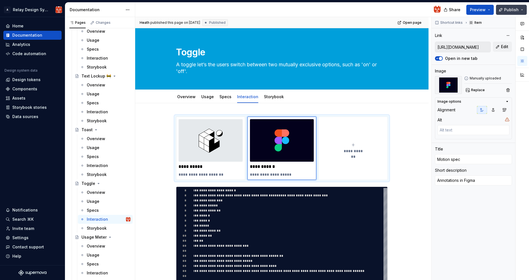
click at [522, 11] on button "Publish" at bounding box center [511, 10] width 31 height 10
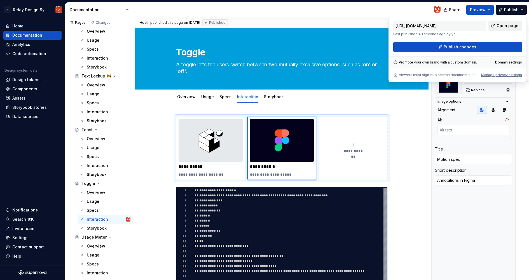
click at [510, 27] on span "Open page" at bounding box center [507, 26] width 22 height 6
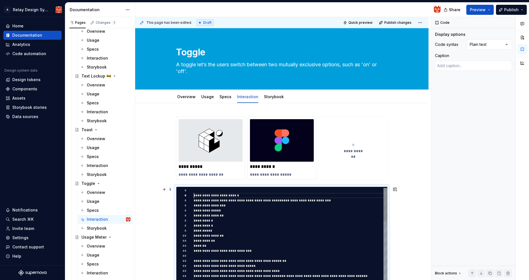
scroll to position [10, 0]
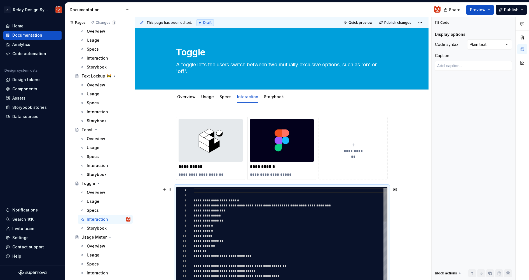
click at [203, 191] on div at bounding box center [302, 190] width 216 height 5
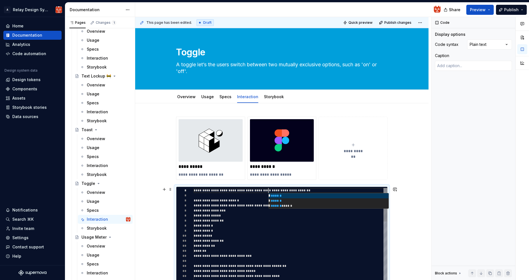
scroll to position [0, 75]
click at [265, 220] on div "**********" at bounding box center [302, 220] width 216 height 5
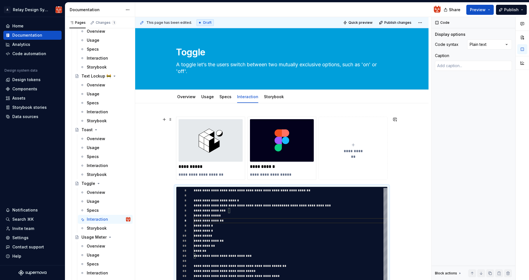
click at [417, 122] on div "**********" at bounding box center [281, 282] width 293 height 358
click at [512, 11] on span "Publish" at bounding box center [511, 10] width 15 height 6
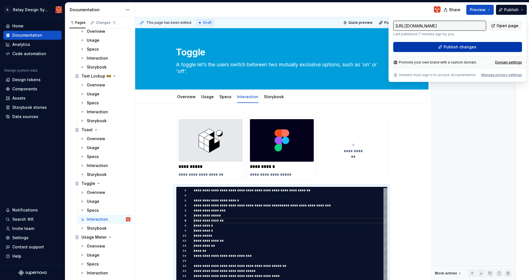
click at [476, 47] on button "Publish changes" at bounding box center [457, 47] width 129 height 10
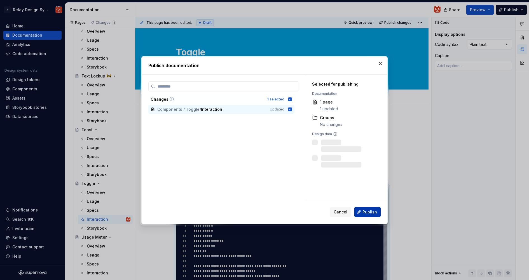
click at [368, 210] on span "Publish" at bounding box center [369, 212] width 15 height 6
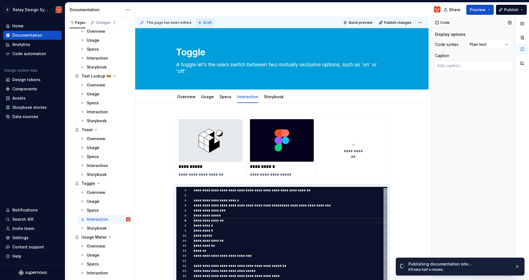
click at [451, 204] on div "Code Display options Code syntax Plain text Caption Block actions Move up Move …" at bounding box center [473, 148] width 84 height 263
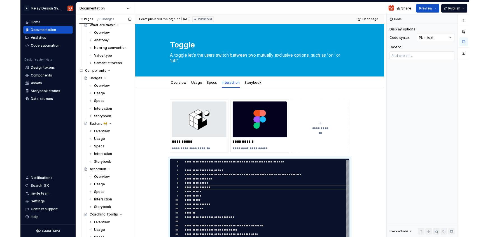
scroll to position [69, 0]
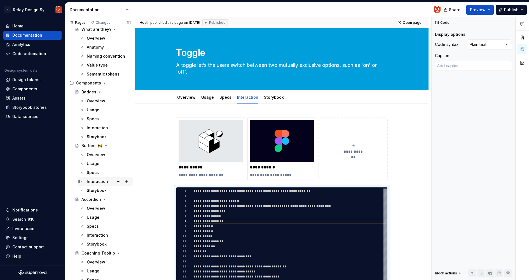
click at [102, 180] on div "Interaction" at bounding box center [97, 182] width 21 height 6
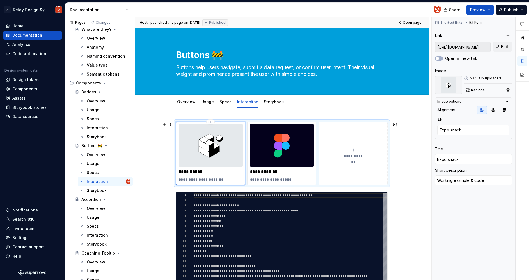
click at [207, 166] on img at bounding box center [210, 145] width 64 height 43
click at [507, 47] on span "Edit" at bounding box center [504, 47] width 7 height 6
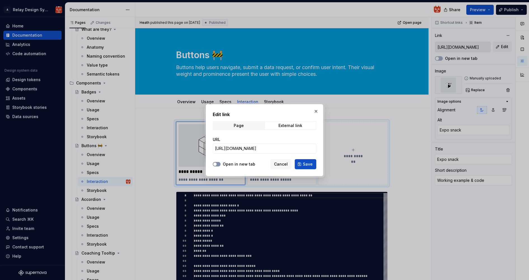
click at [215, 165] on span "button" at bounding box center [214, 164] width 3 height 3
click at [305, 164] on span "Save" at bounding box center [308, 164] width 10 height 6
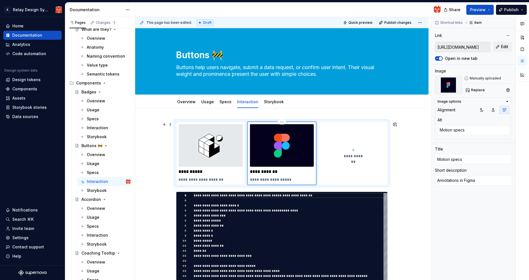
click at [287, 156] on img at bounding box center [282, 145] width 64 height 43
click at [501, 47] on span "Edit" at bounding box center [504, 47] width 7 height 6
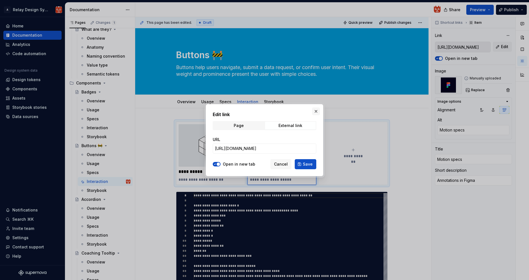
click at [317, 110] on button "button" at bounding box center [316, 111] width 8 height 8
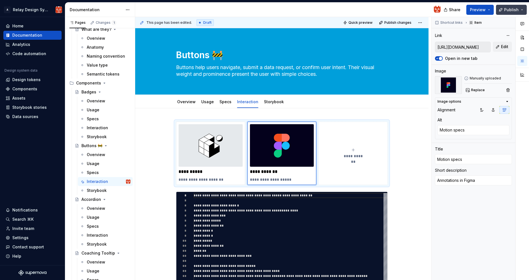
click at [512, 11] on span "Publish" at bounding box center [511, 10] width 15 height 6
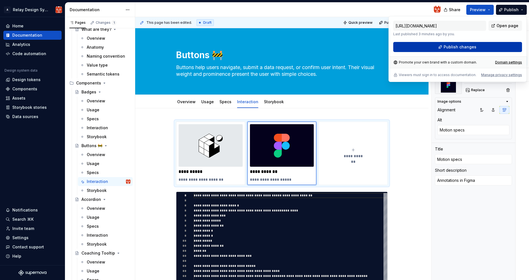
click at [466, 47] on span "Publish changes" at bounding box center [459, 47] width 33 height 6
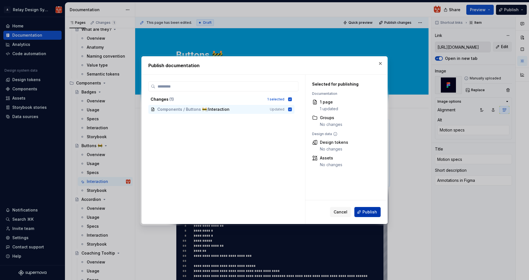
click at [373, 211] on span "Publish" at bounding box center [369, 212] width 15 height 6
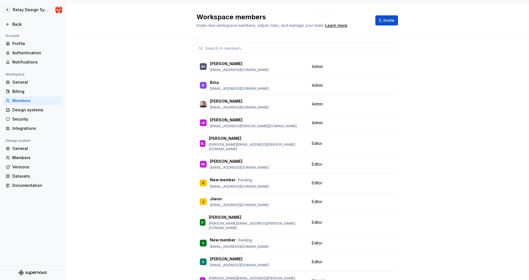
scroll to position [67, 0]
